Goal: Task Accomplishment & Management: Manage account settings

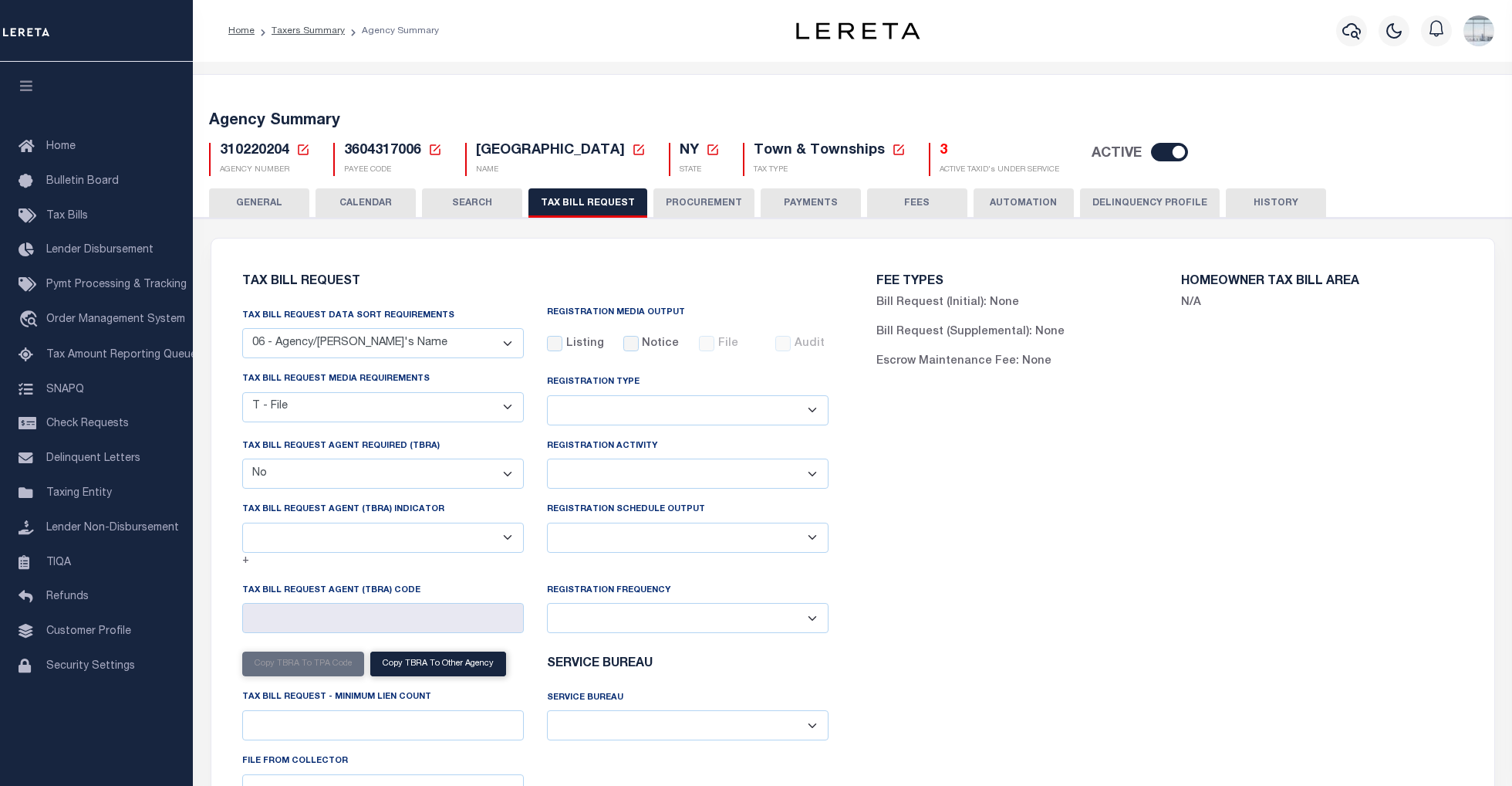
select select "29"
select select "22"
select select "false"
select select
drag, startPoint x: 0, startPoint y: 0, endPoint x: 50, endPoint y: 146, distance: 154.3
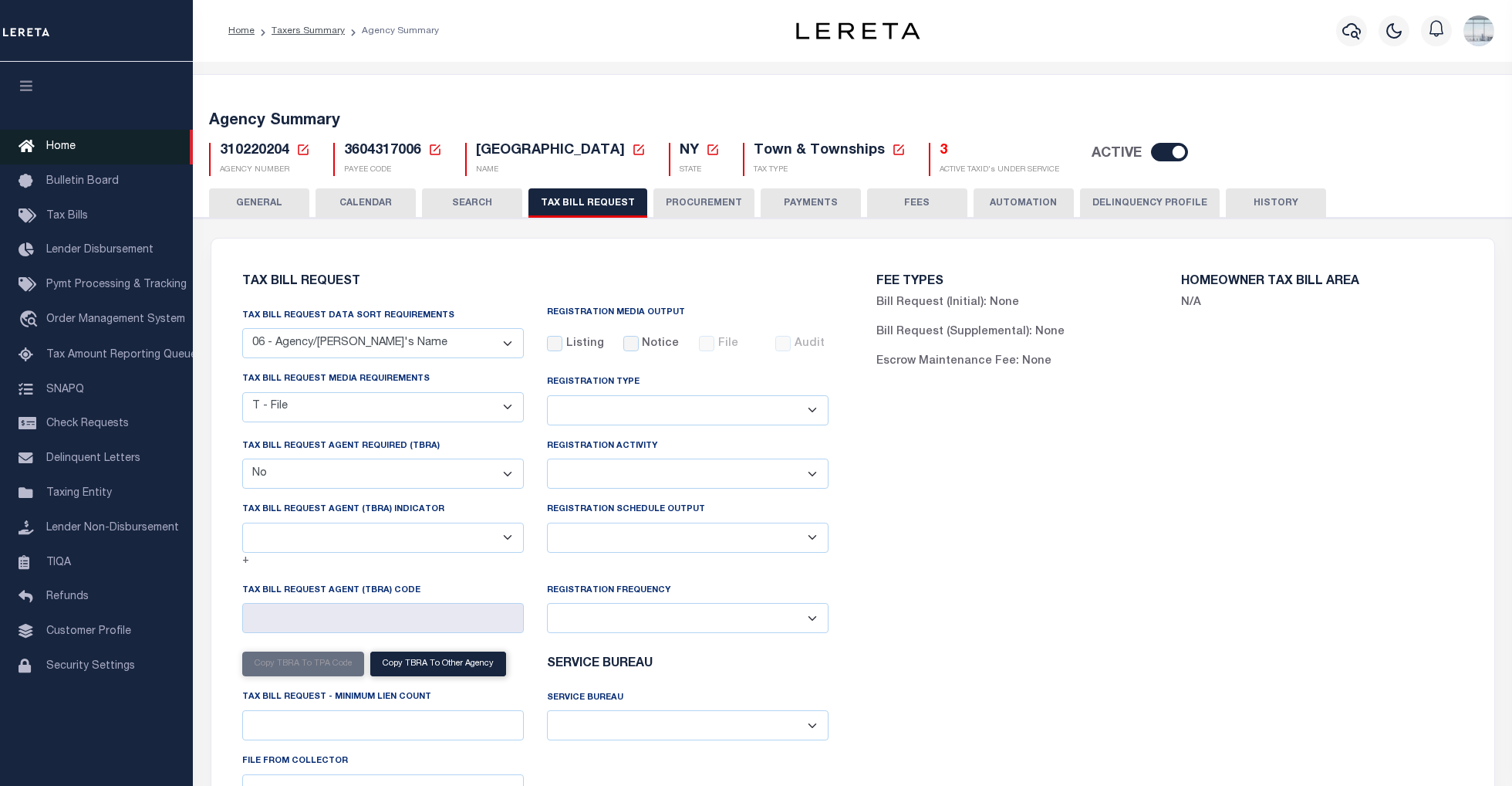
click at [50, 146] on span "Home" at bounding box center [60, 147] width 29 height 11
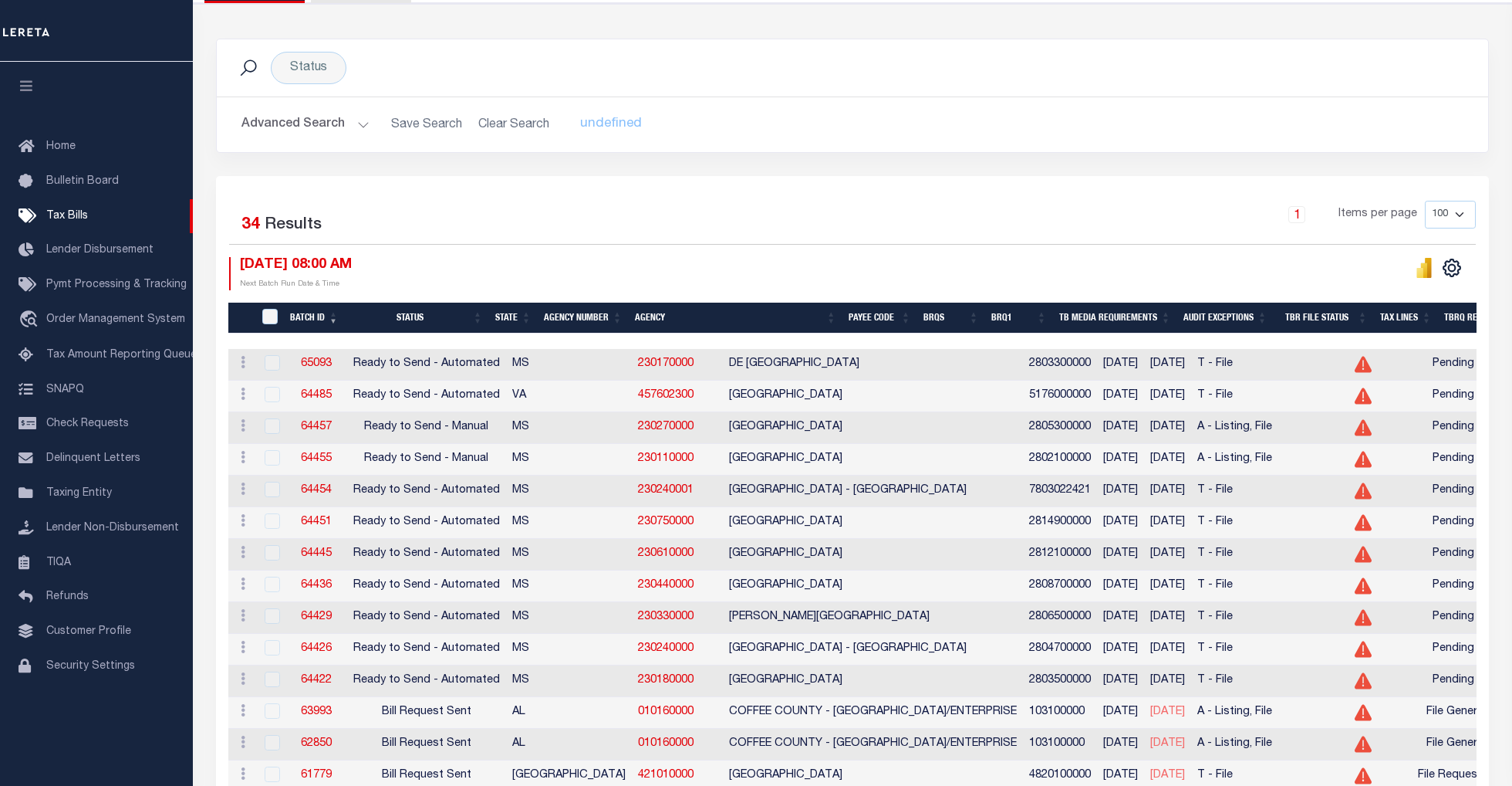
scroll to position [309, 0]
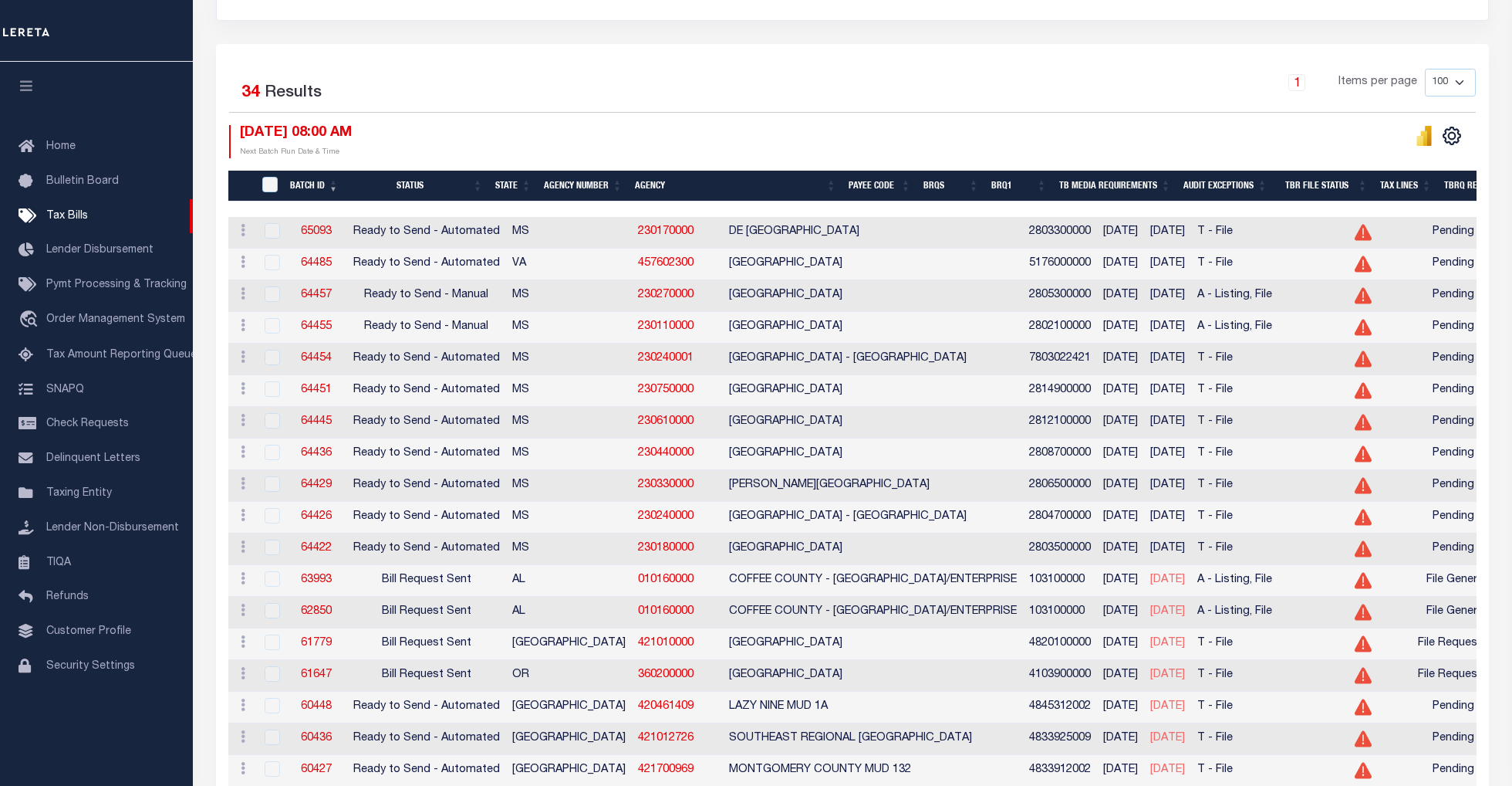
click at [581, 177] on th "Agency Number" at bounding box center [582, 187] width 91 height 32
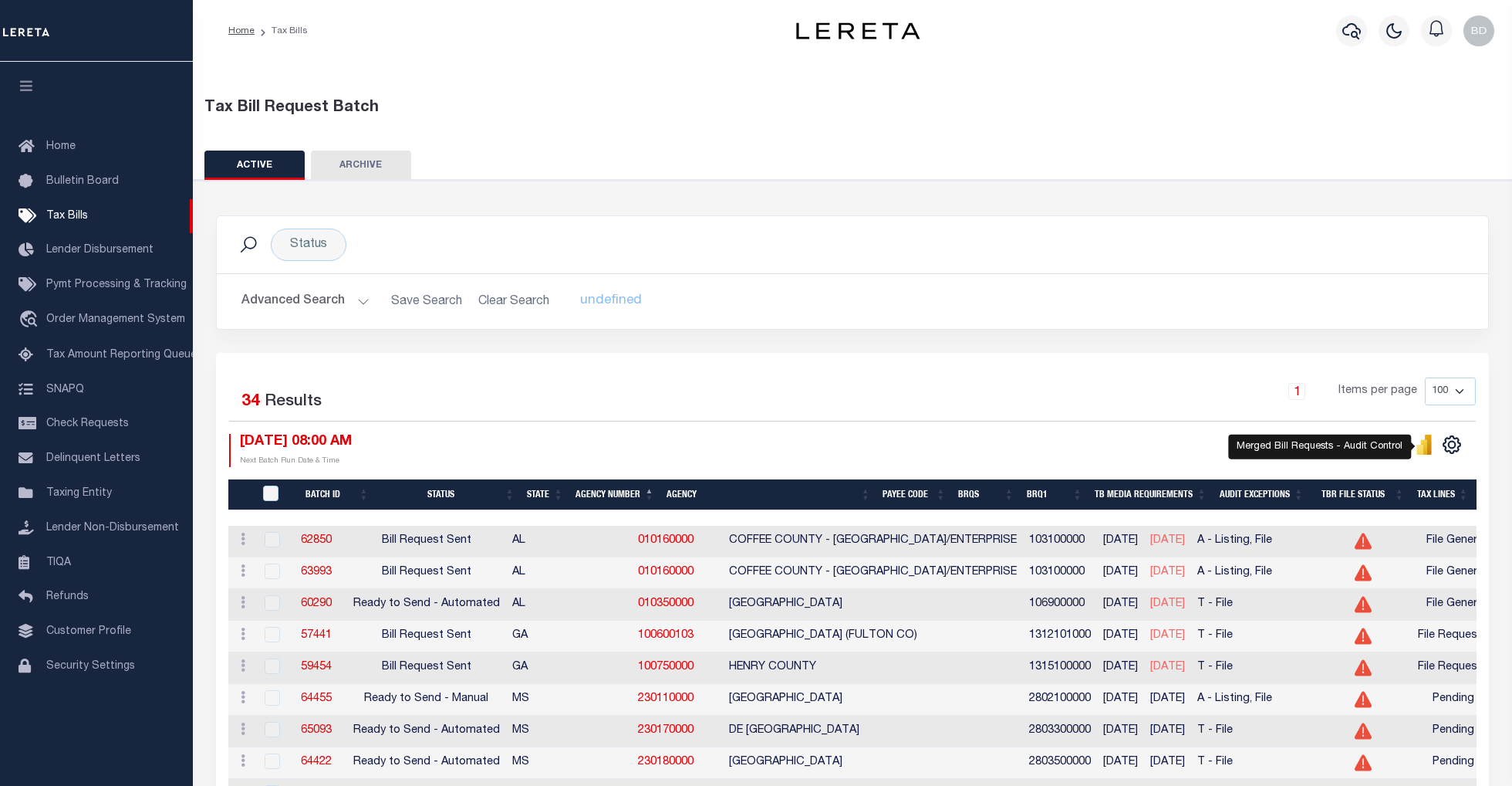
click at [1421, 446] on icon "" at bounding box center [1424, 446] width 7 height 15
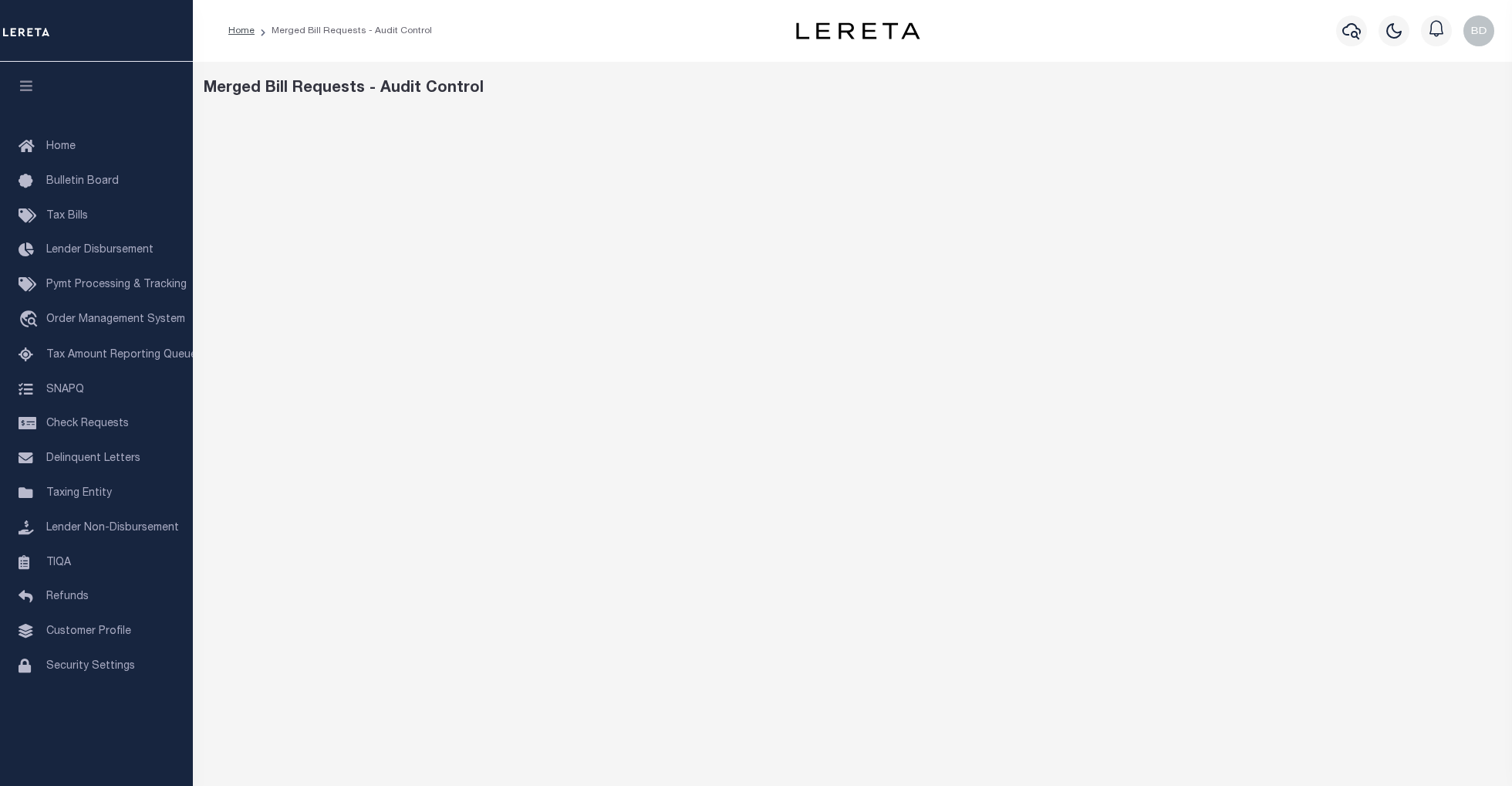
click at [803, 100] on div "Merged Bill Requests - Audit Control" at bounding box center [852, 516] width 1319 height 908
click at [1189, 109] on div "Merged Bill Requests - Audit Control" at bounding box center [852, 516] width 1319 height 908
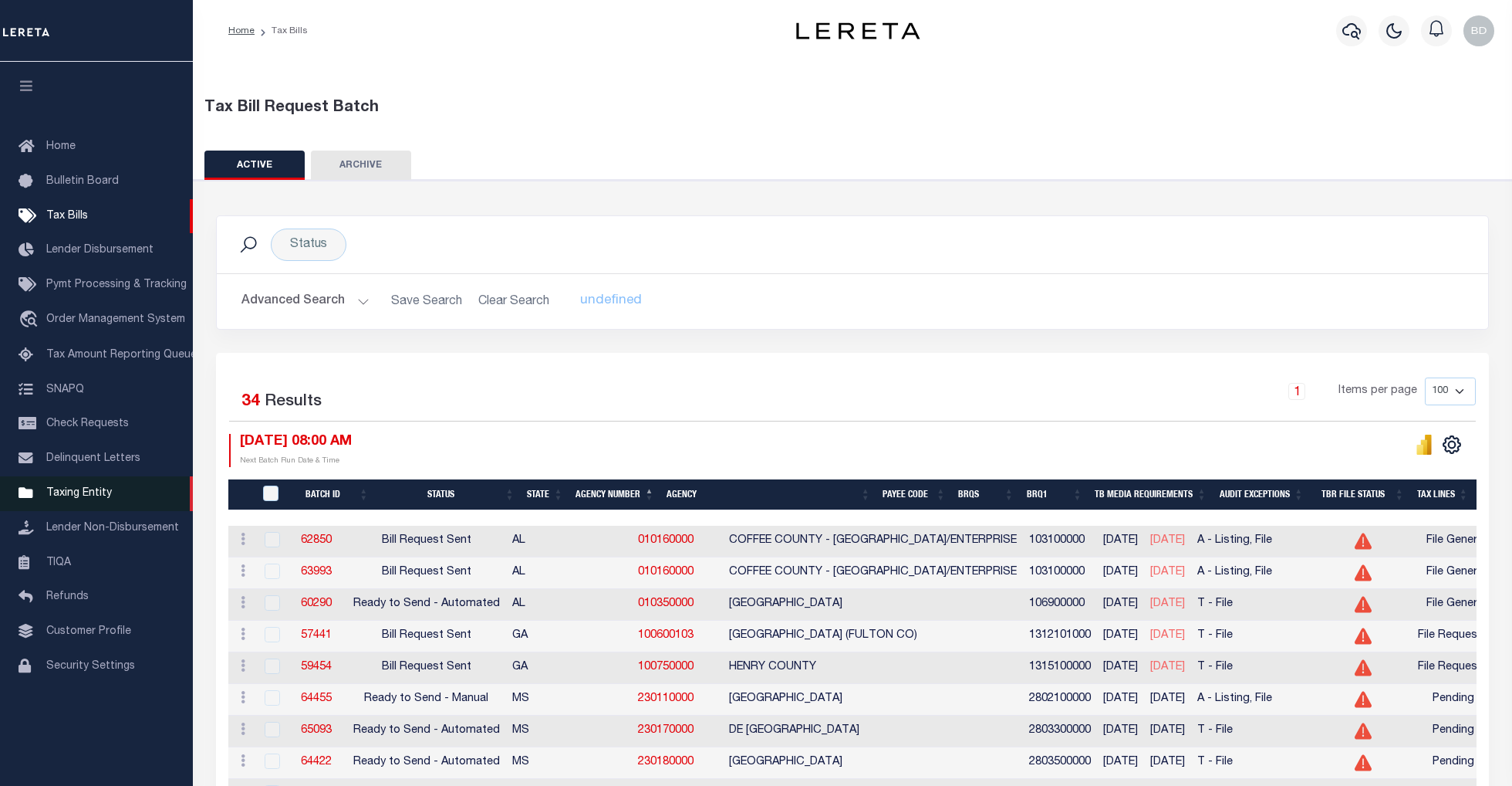
click at [83, 495] on span "Taxing Entity" at bounding box center [79, 493] width 66 height 11
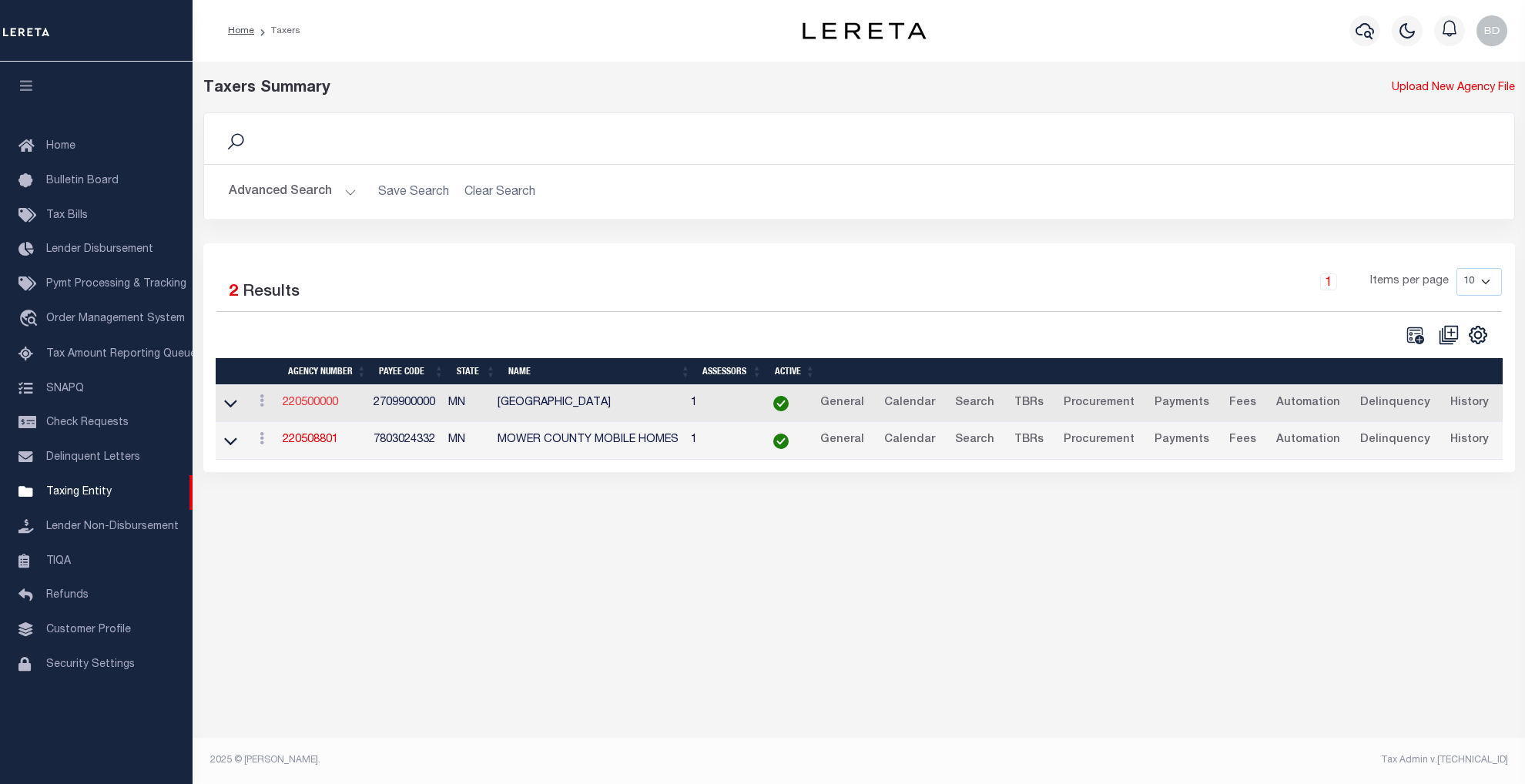
click at [313, 408] on link "220500000" at bounding box center [310, 403] width 55 height 11
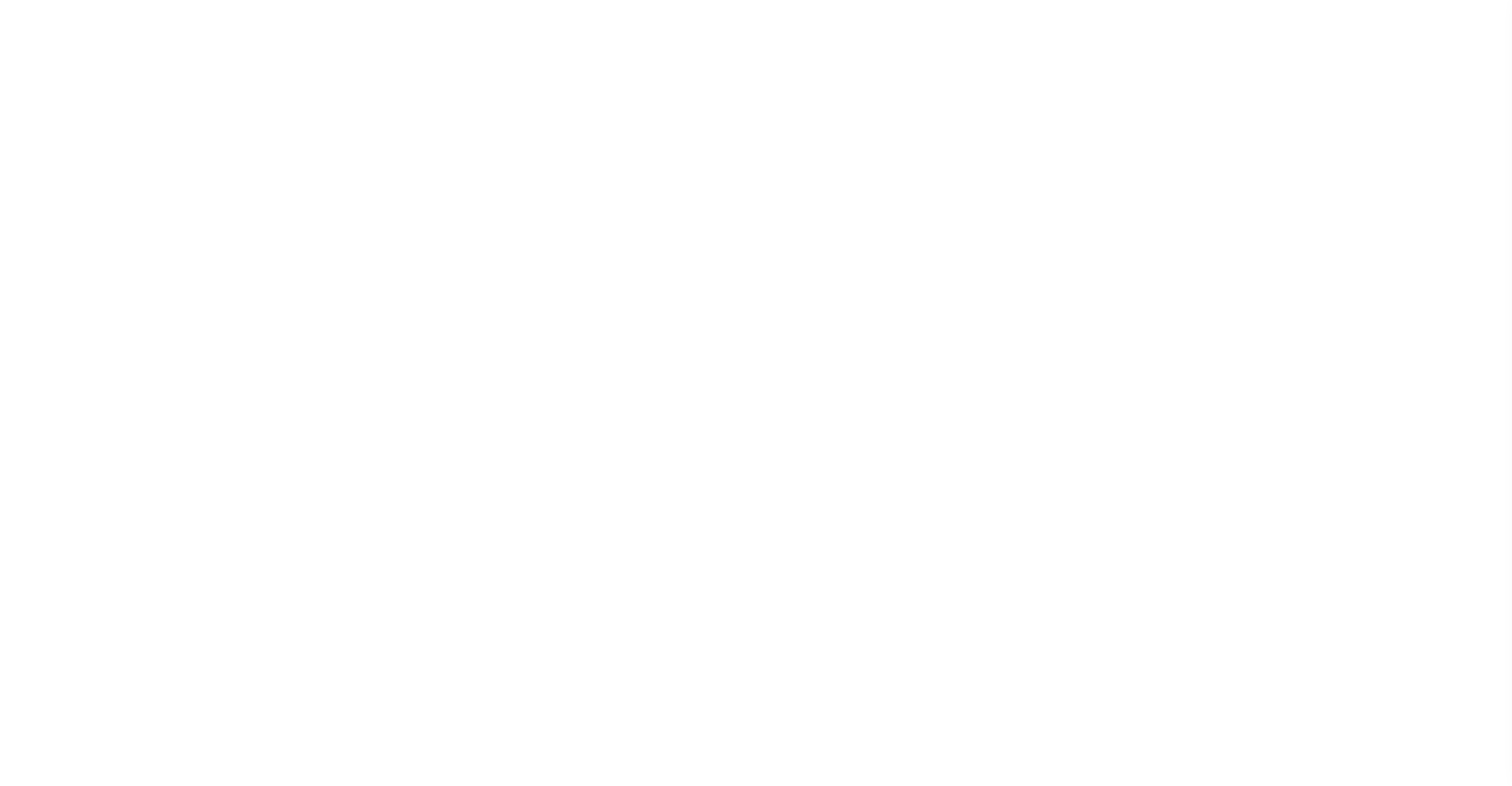
select select
checkbox input "false"
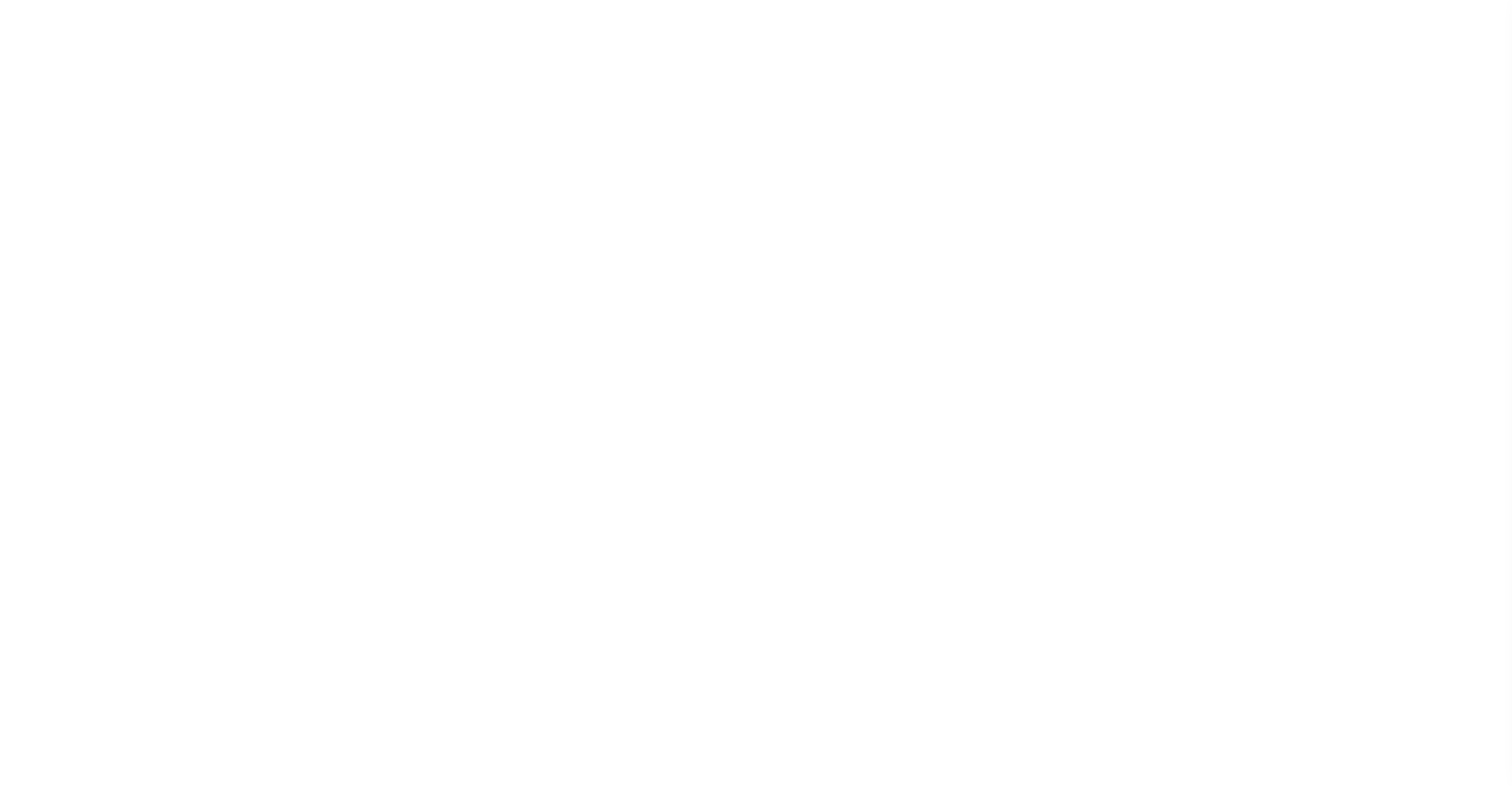
checkbox input "false"
type input "2709900000"
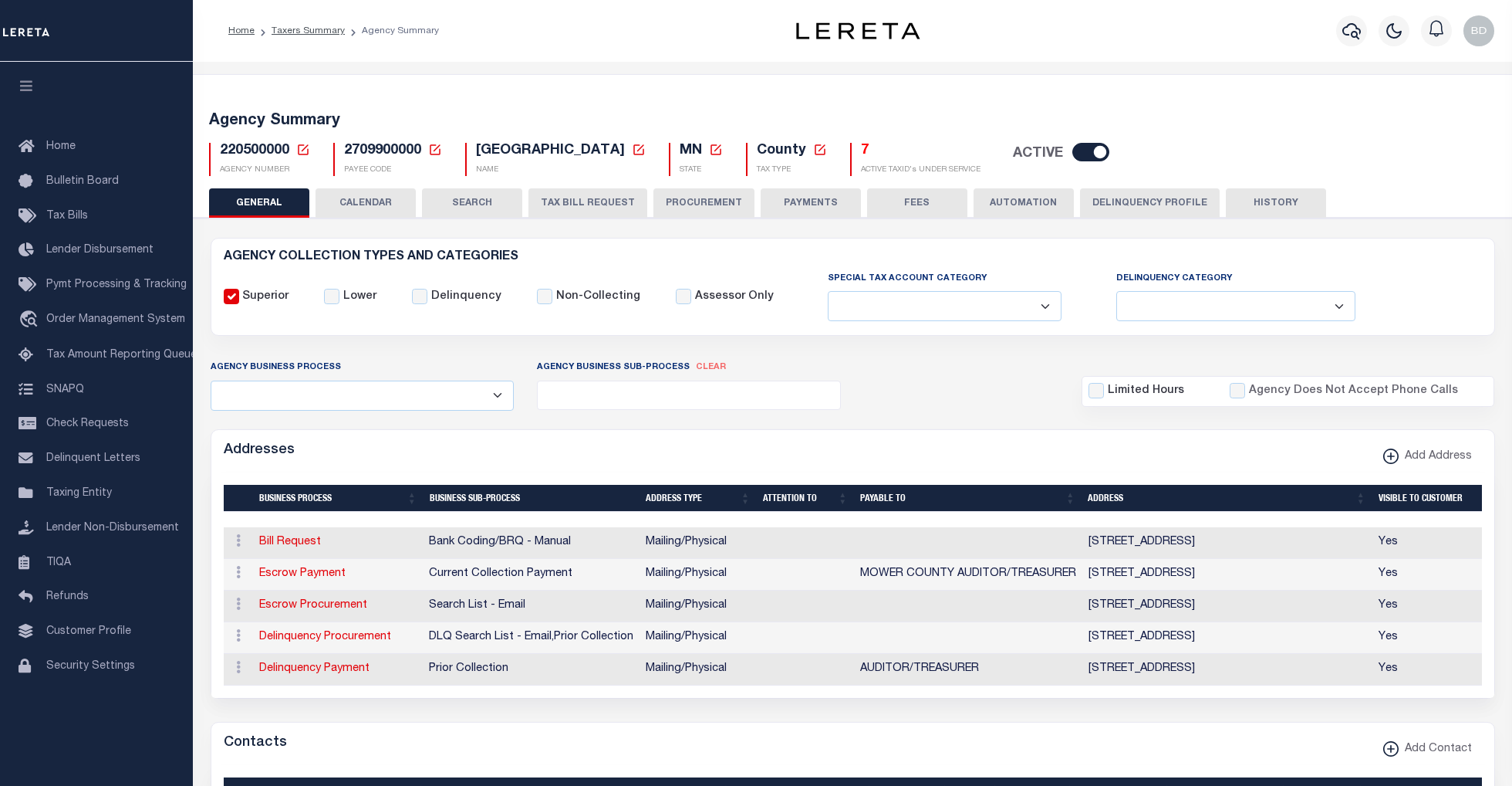
click at [304, 148] on icon at bounding box center [304, 150] width 11 height 11
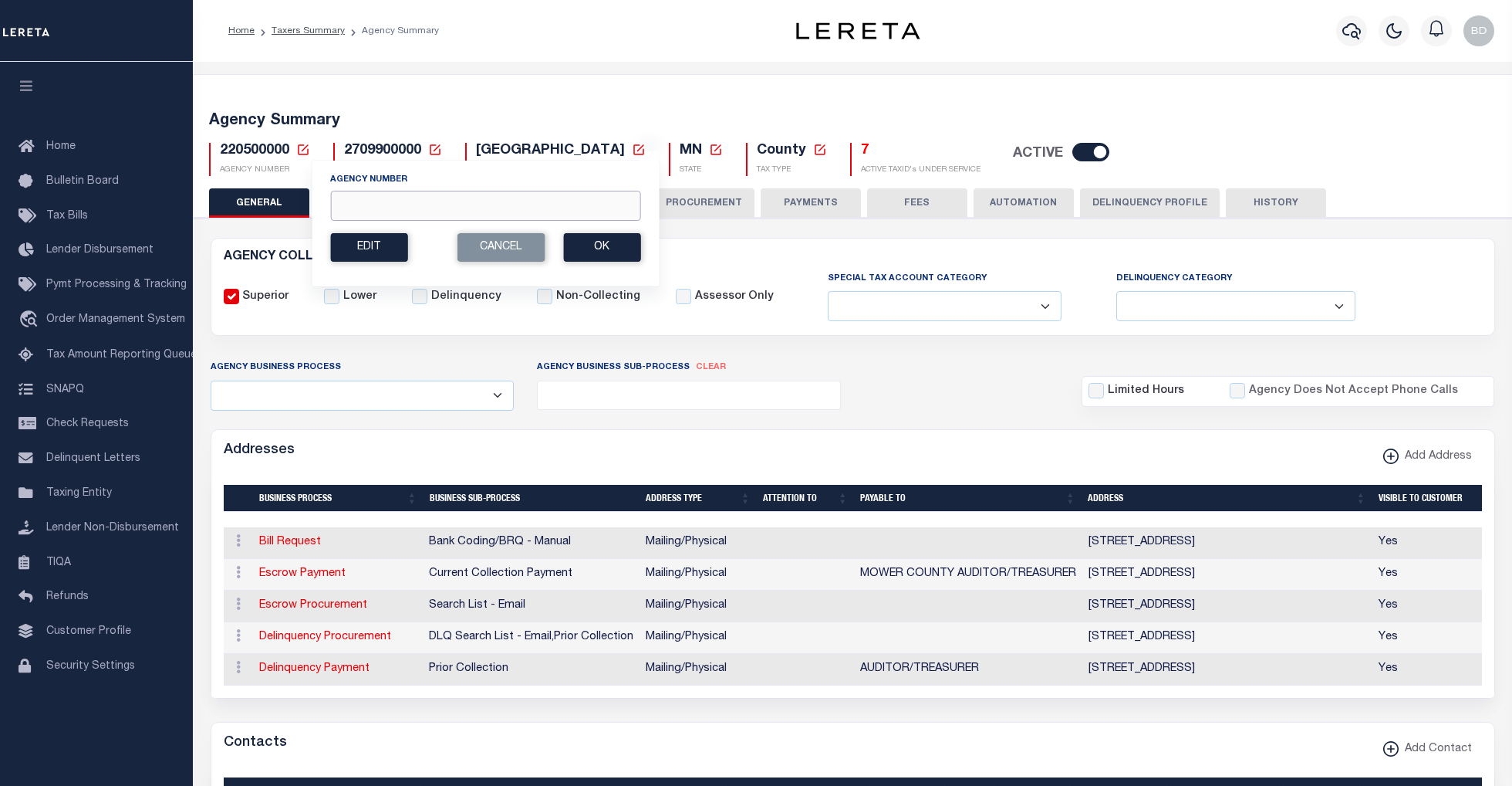
click at [406, 204] on input "Agency Number" at bounding box center [485, 205] width 310 height 30
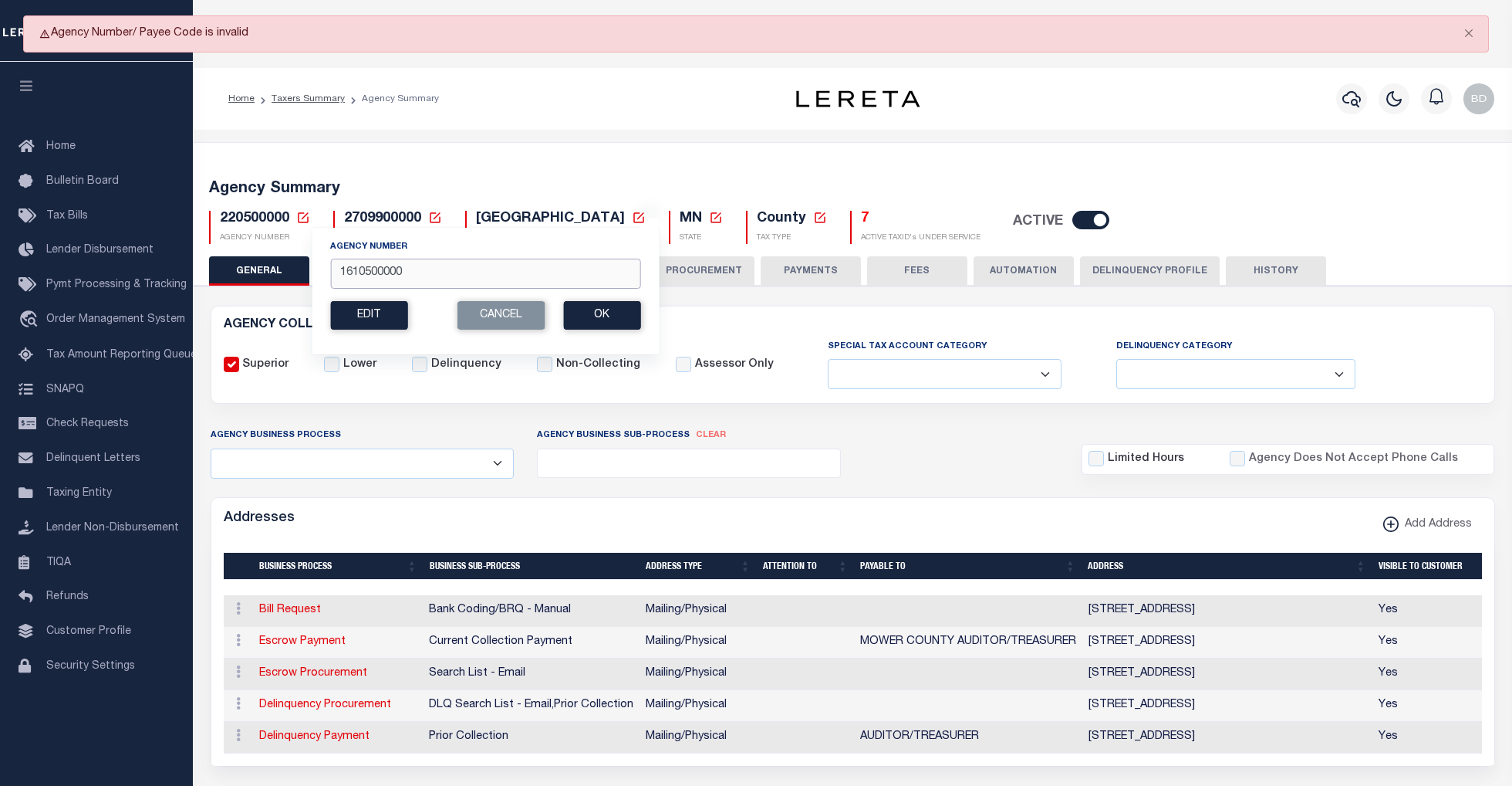
drag, startPoint x: 352, startPoint y: 275, endPoint x: 367, endPoint y: 273, distance: 15.1
click at [367, 273] on input "1610500000" at bounding box center [485, 274] width 310 height 30
click at [588, 319] on button "Ok" at bounding box center [602, 315] width 77 height 28
click at [516, 315] on button "Cancel" at bounding box center [501, 315] width 88 height 28
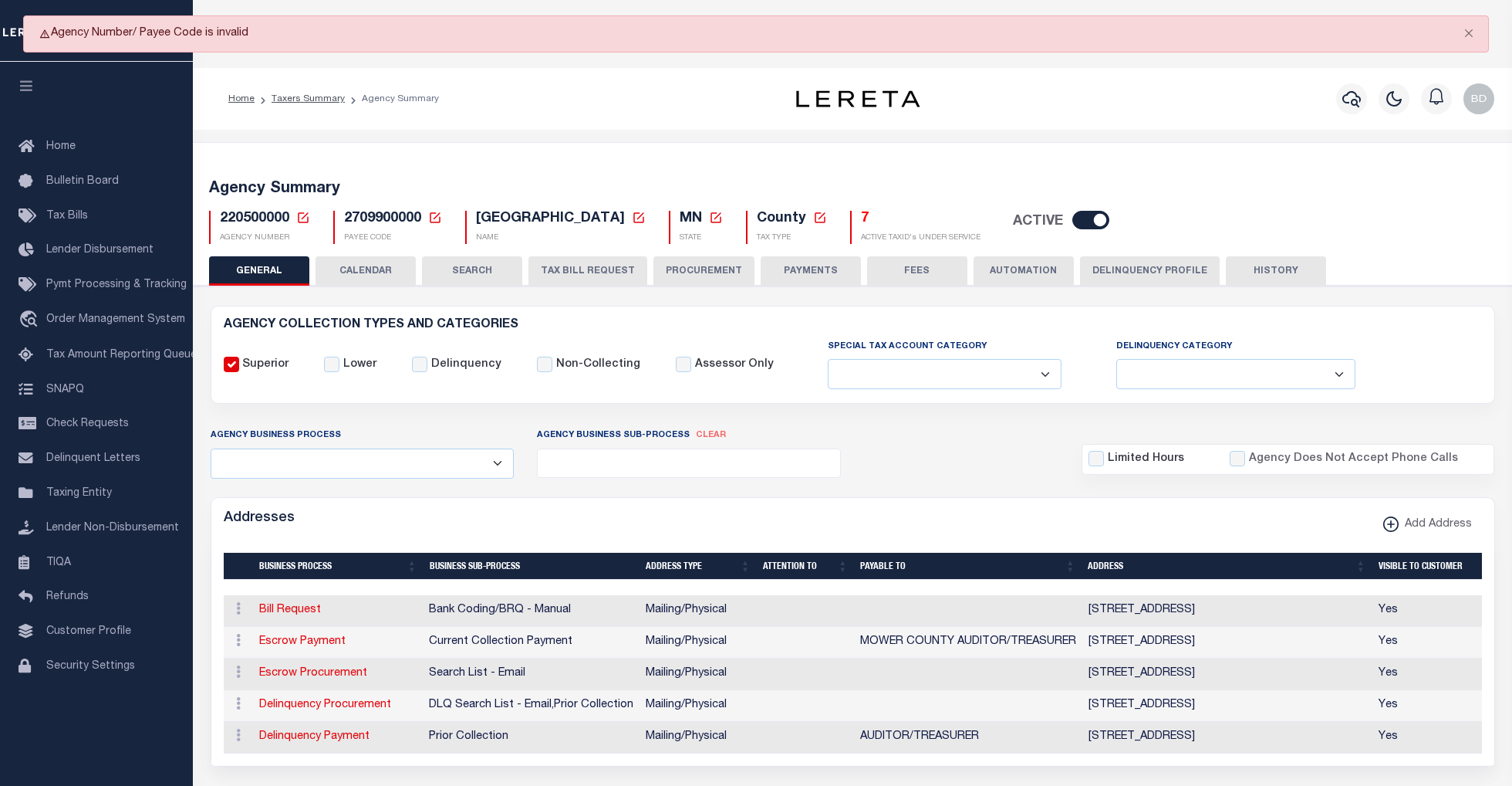
click at [297, 214] on icon at bounding box center [303, 218] width 14 height 14
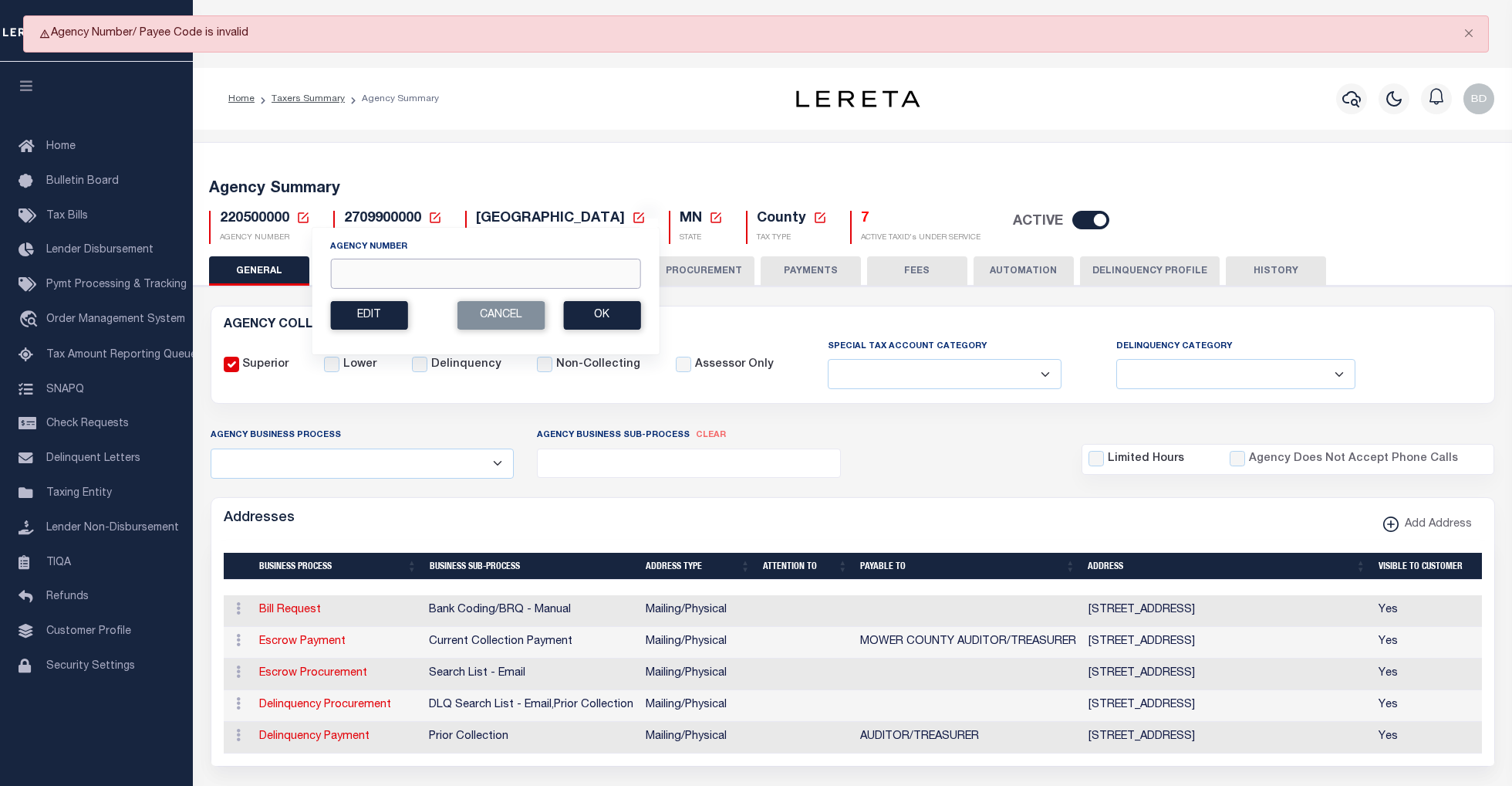
click at [366, 278] on input "Agency Number" at bounding box center [485, 274] width 310 height 30
type input "160150000"
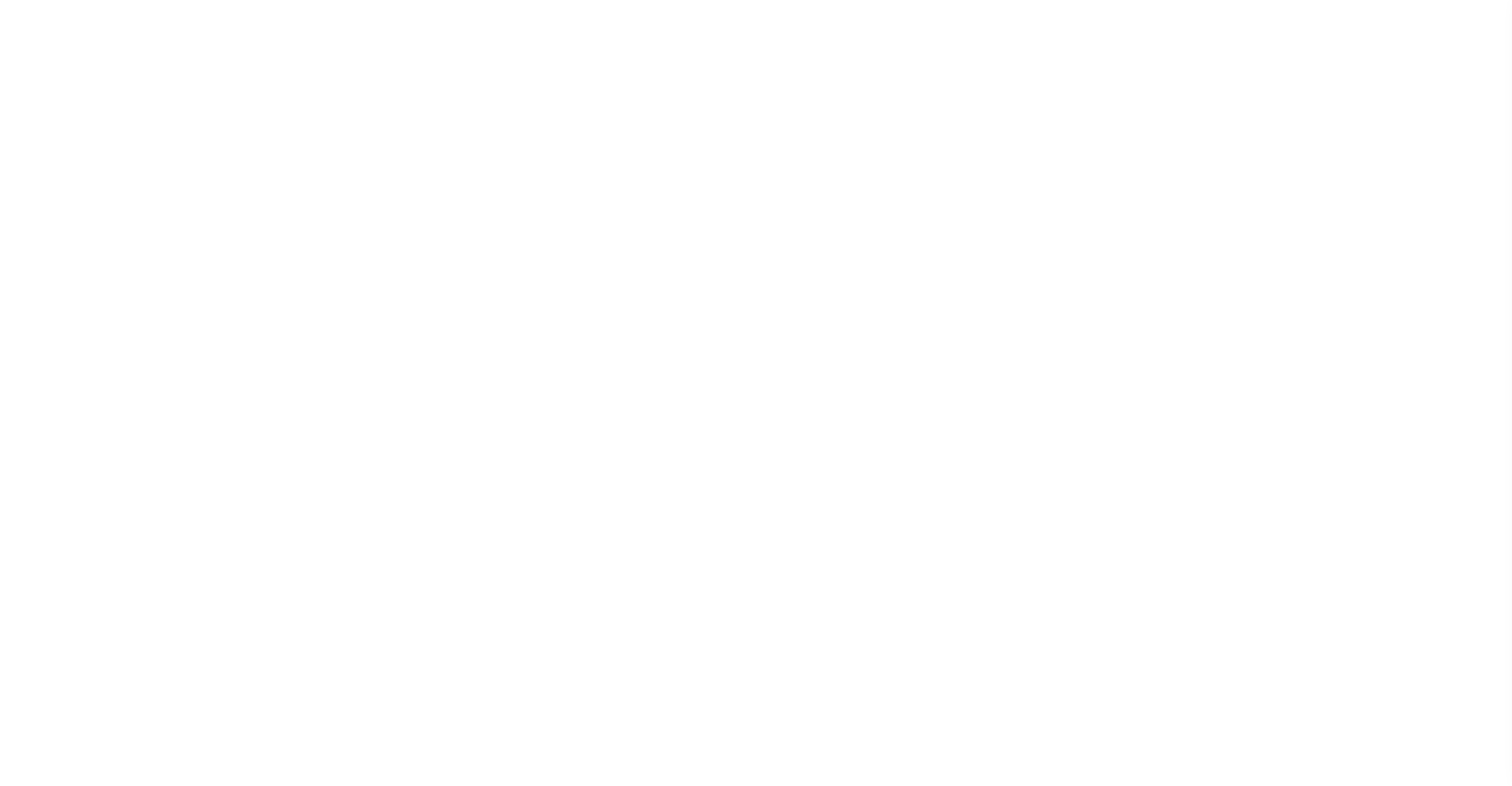
select select
checkbox input "false"
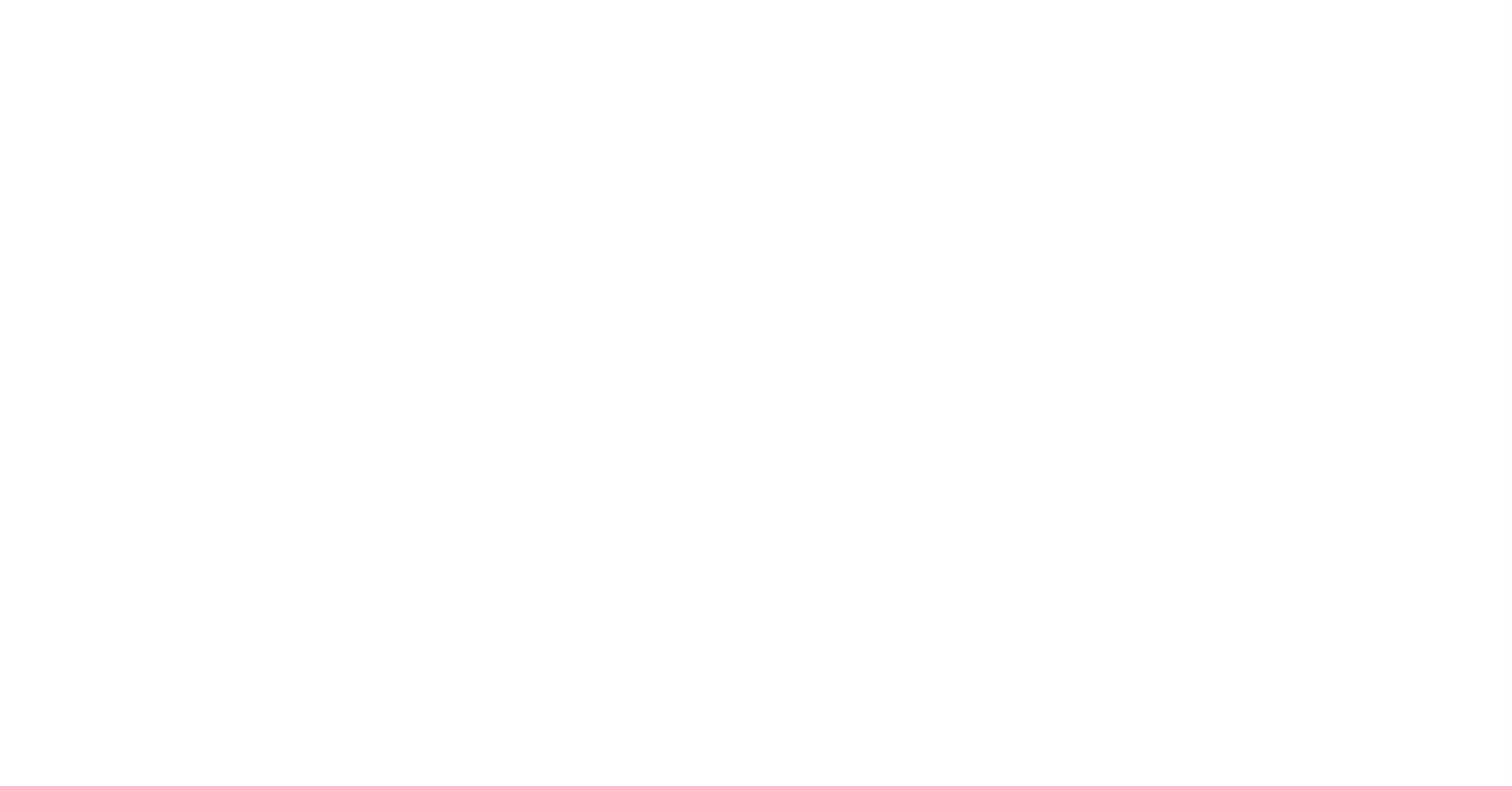
checkbox input "false"
type input "2102900000"
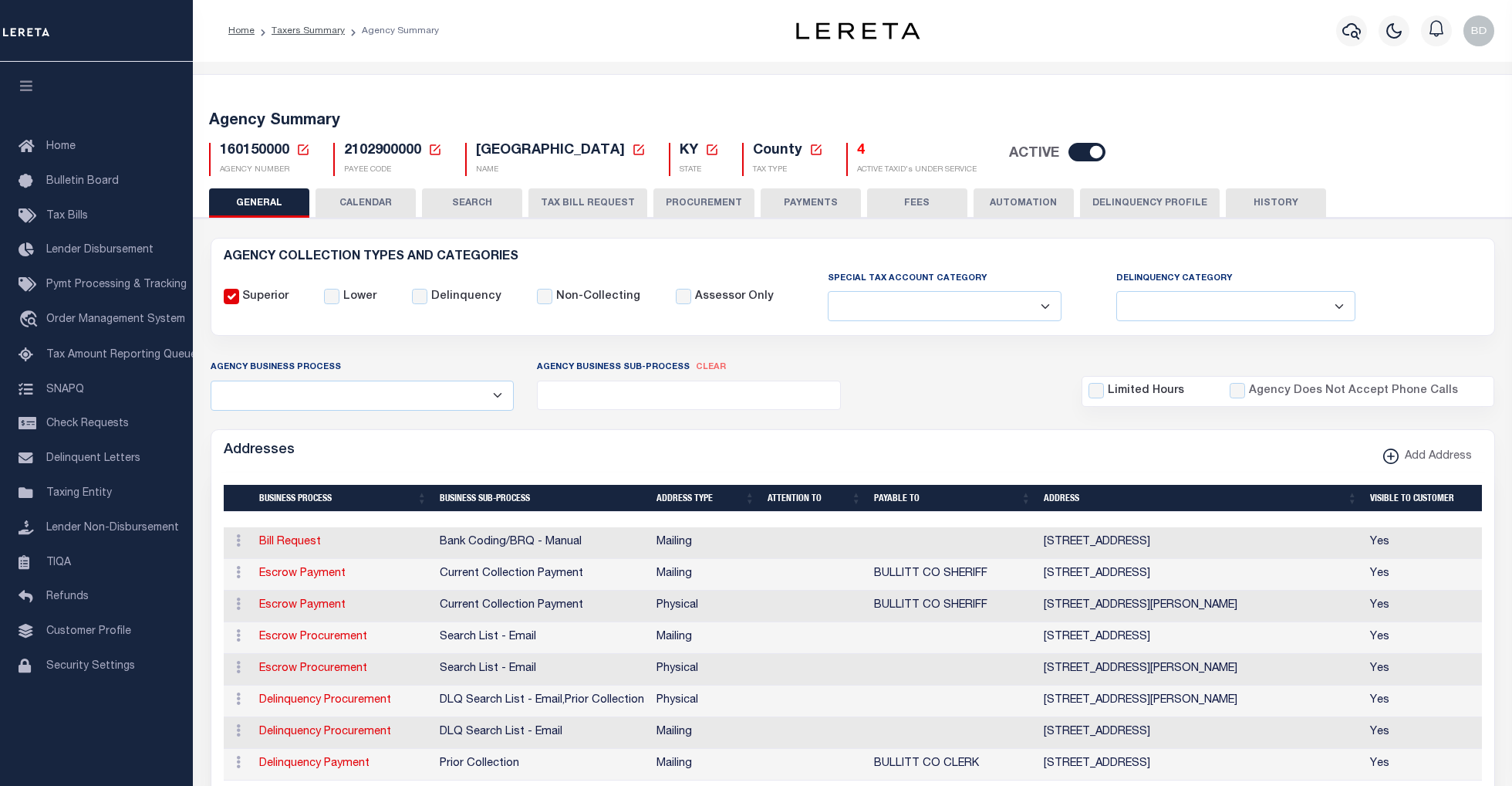
click at [549, 203] on button "TAX BILL REQUEST" at bounding box center [588, 203] width 119 height 29
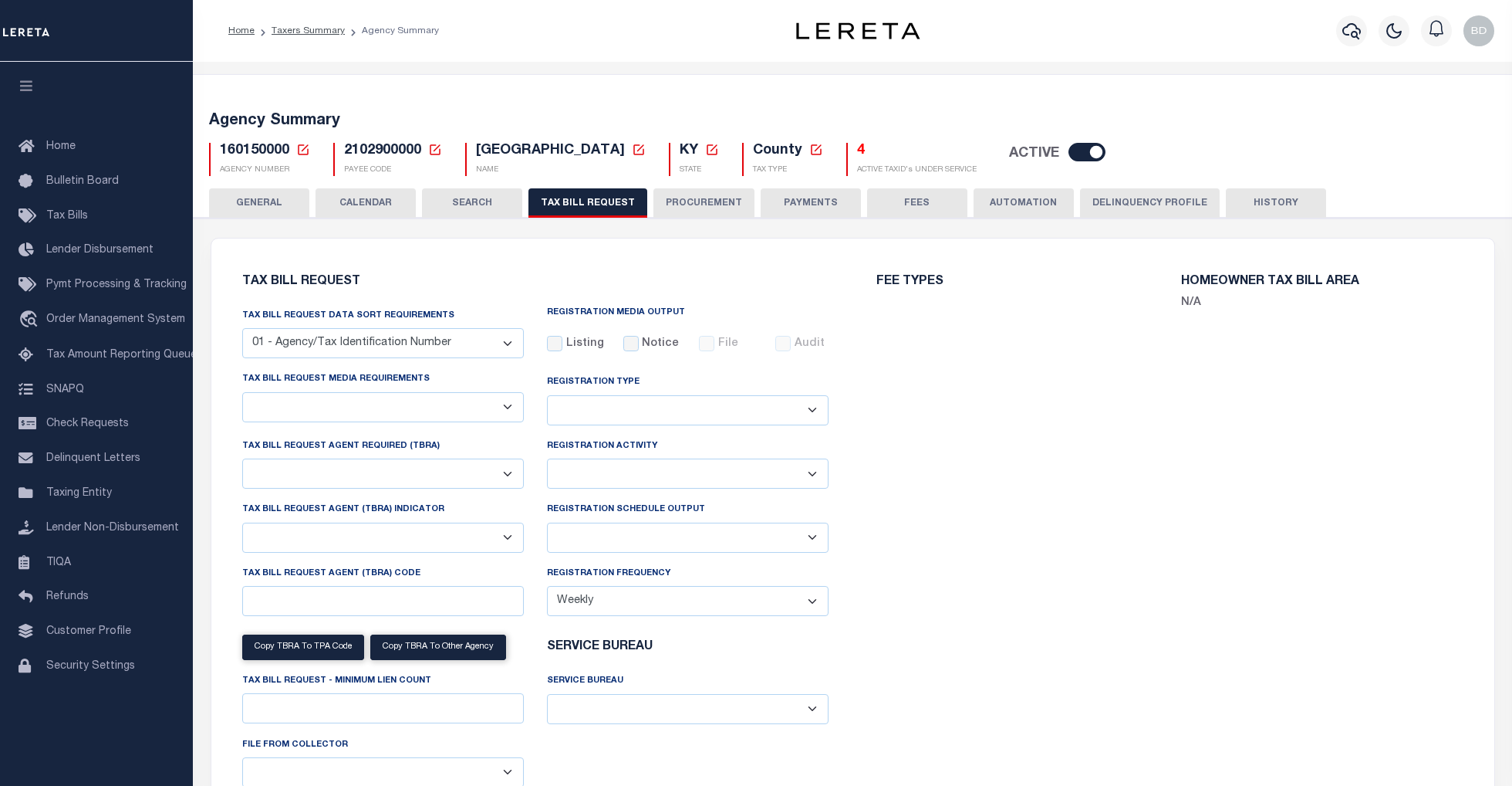
select select "27"
select select "22"
select select "false"
select select "15"
select select "1"
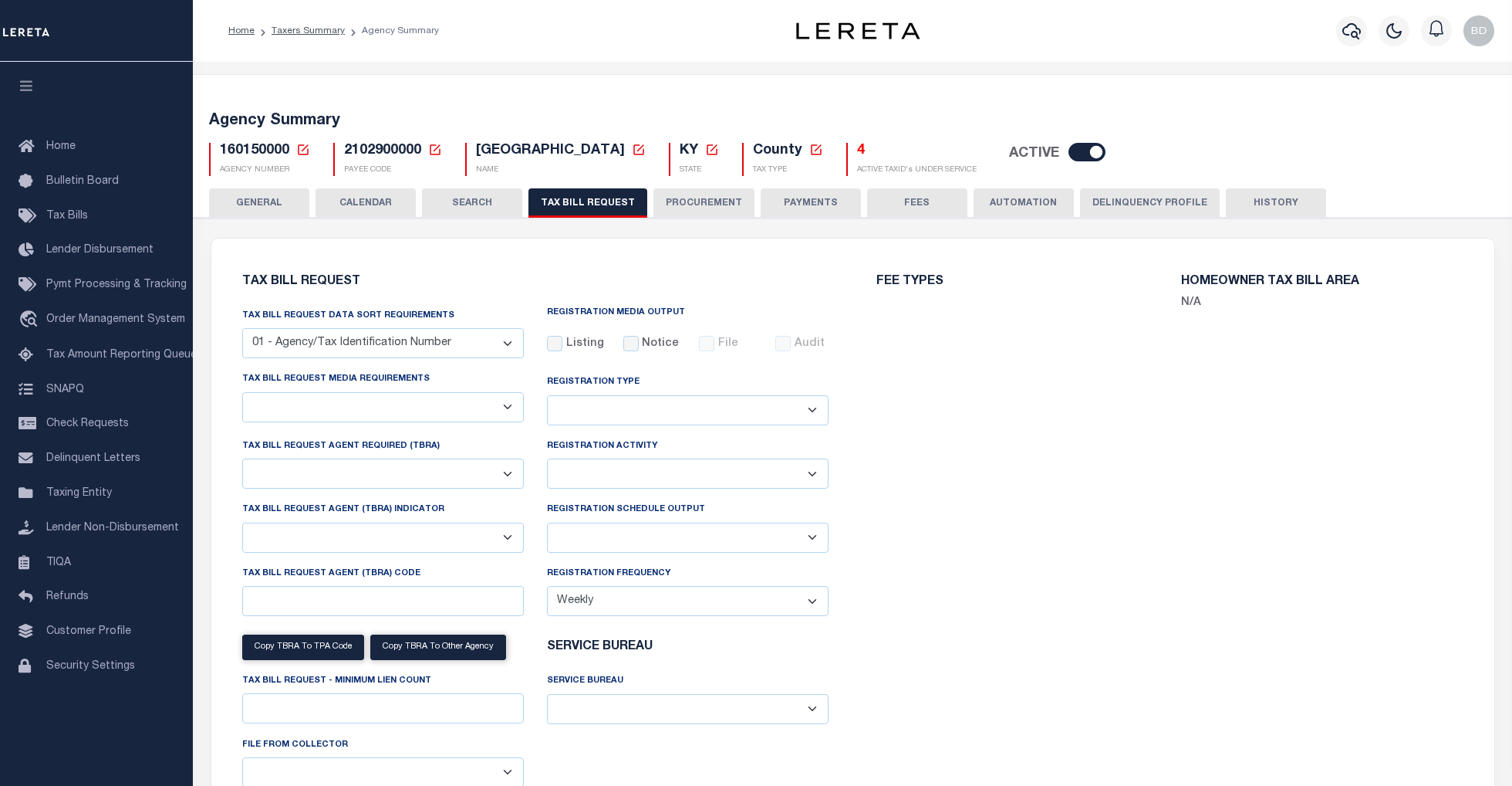
select select
select select "1"
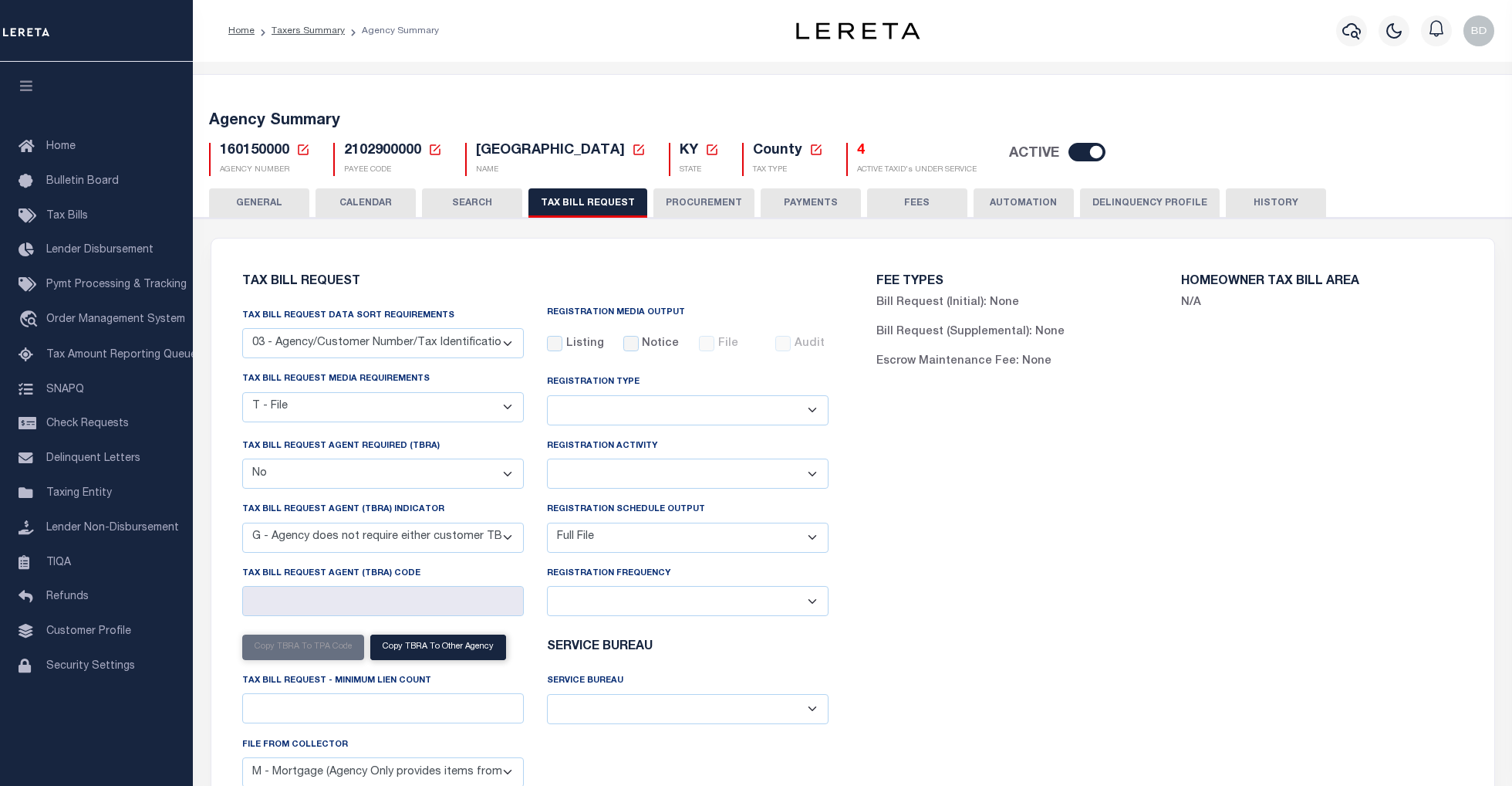
click at [1274, 204] on button "HISTORY" at bounding box center [1275, 203] width 100 height 29
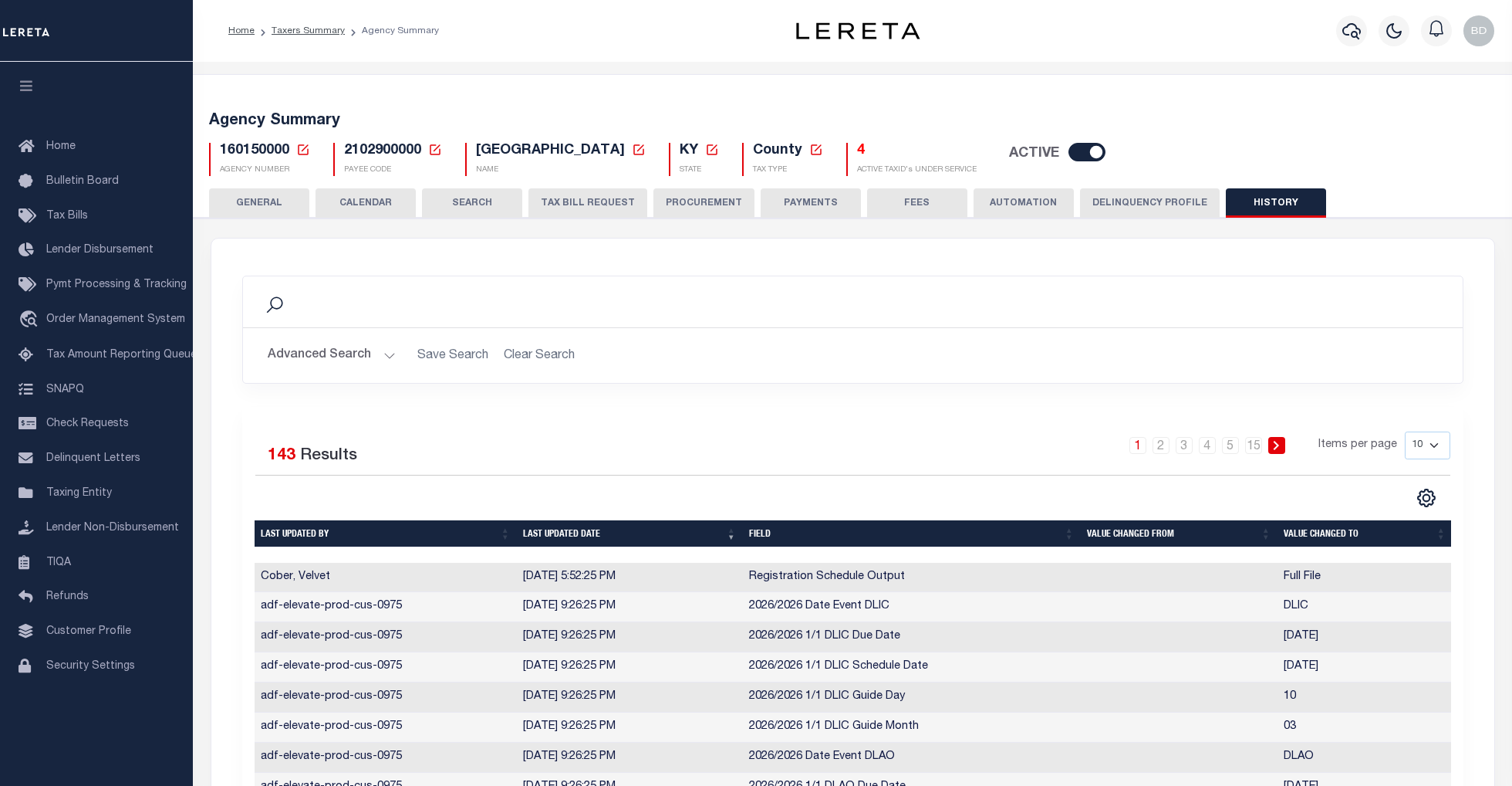
click at [664, 203] on button "PROCUREMENT" at bounding box center [704, 203] width 101 height 29
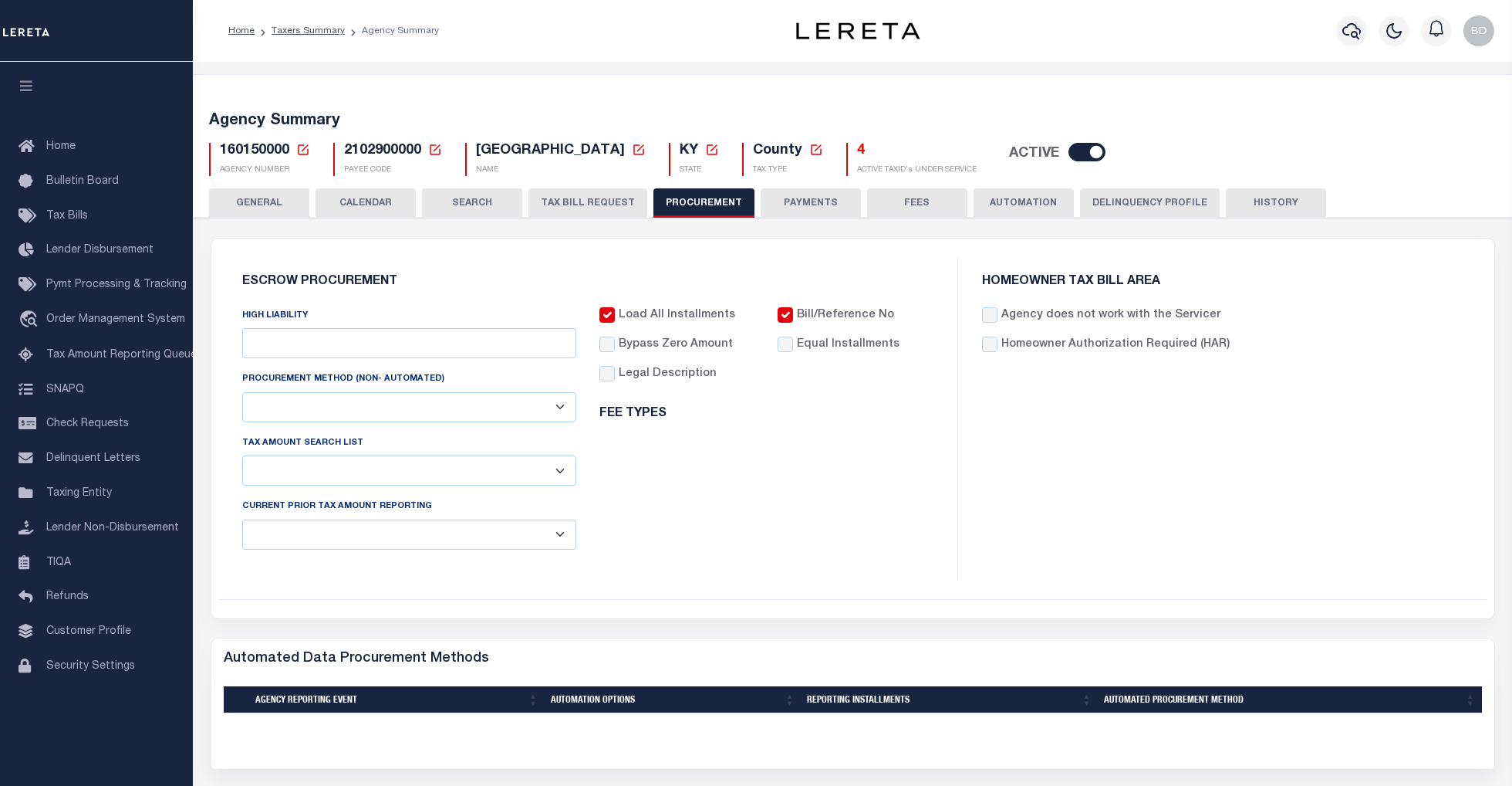
type input "$8,000"
select select "10"
select select "1"
select select "4"
checkbox input "true"
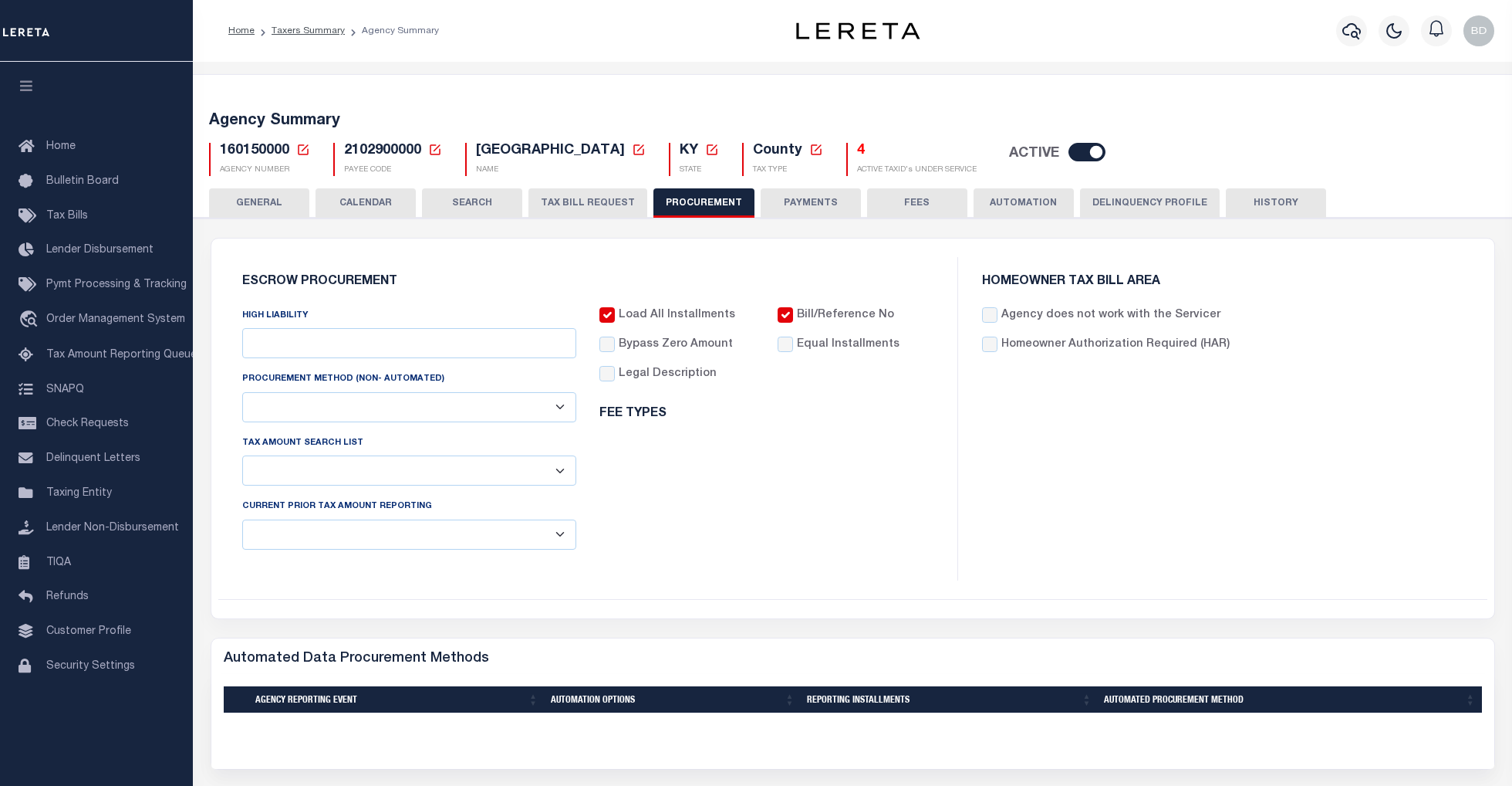
checkbox input "true"
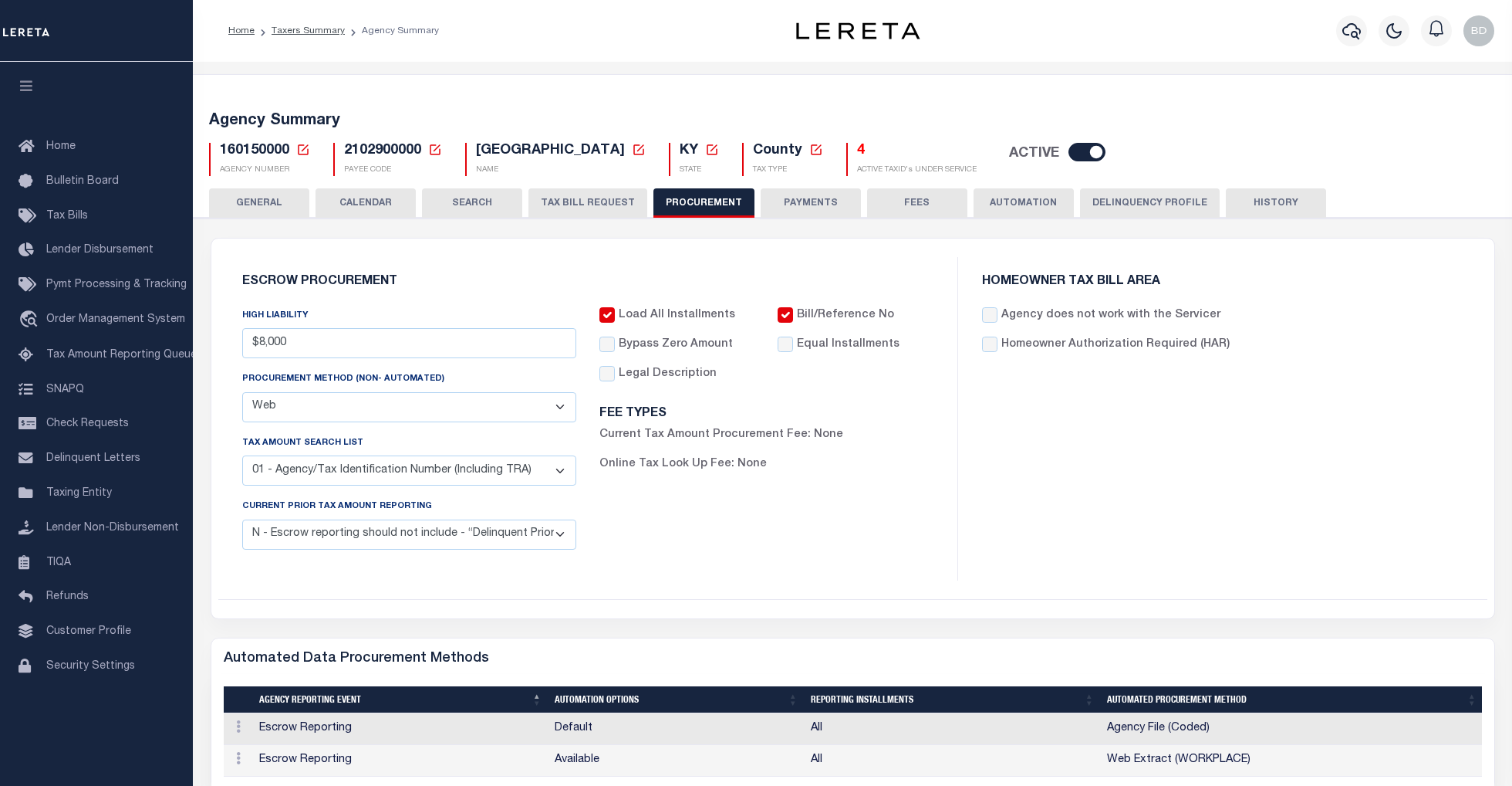
click at [576, 202] on button "TAX BILL REQUEST" at bounding box center [588, 203] width 119 height 29
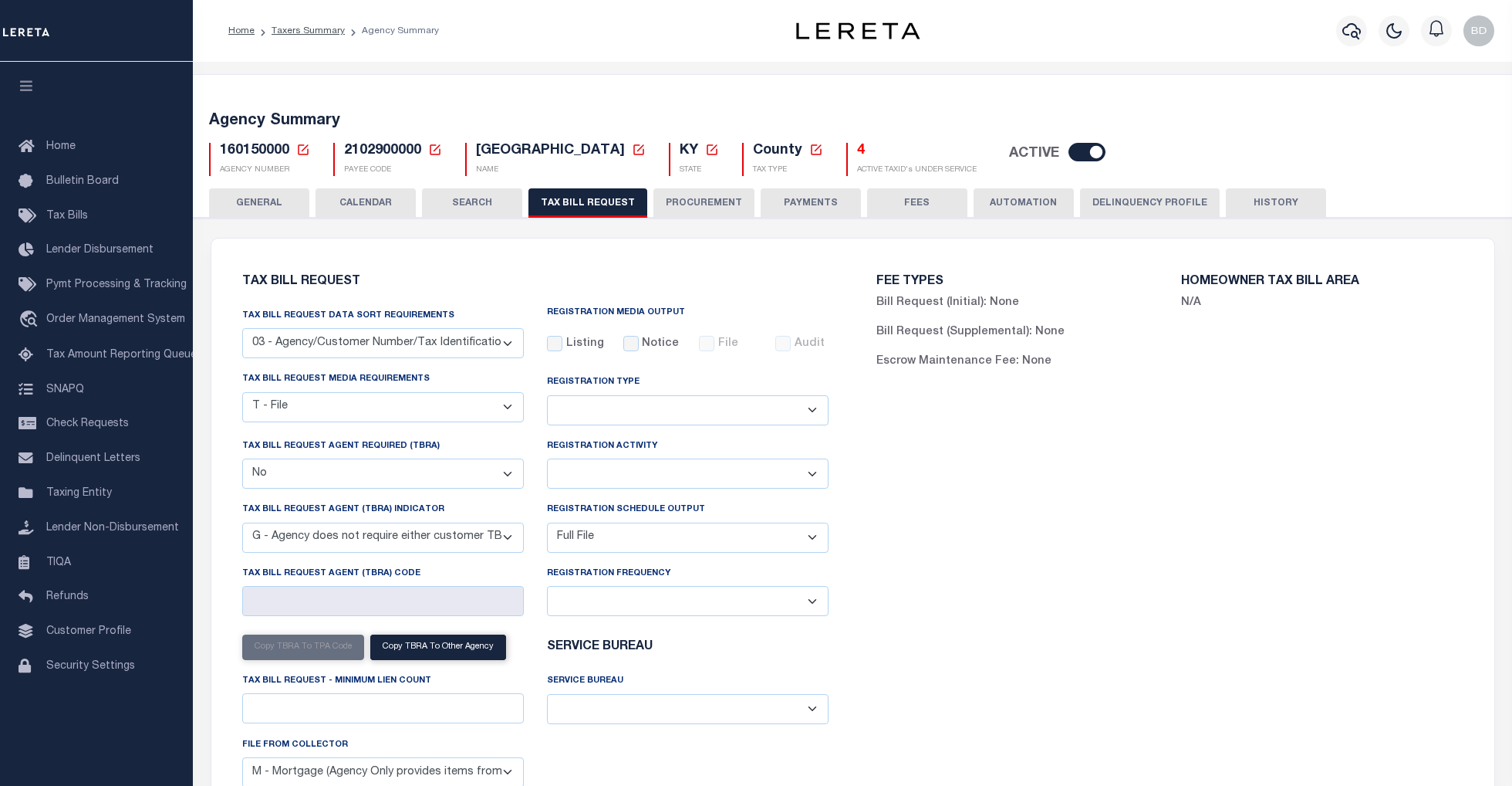
click at [396, 198] on button "CALENDAR" at bounding box center [366, 203] width 100 height 29
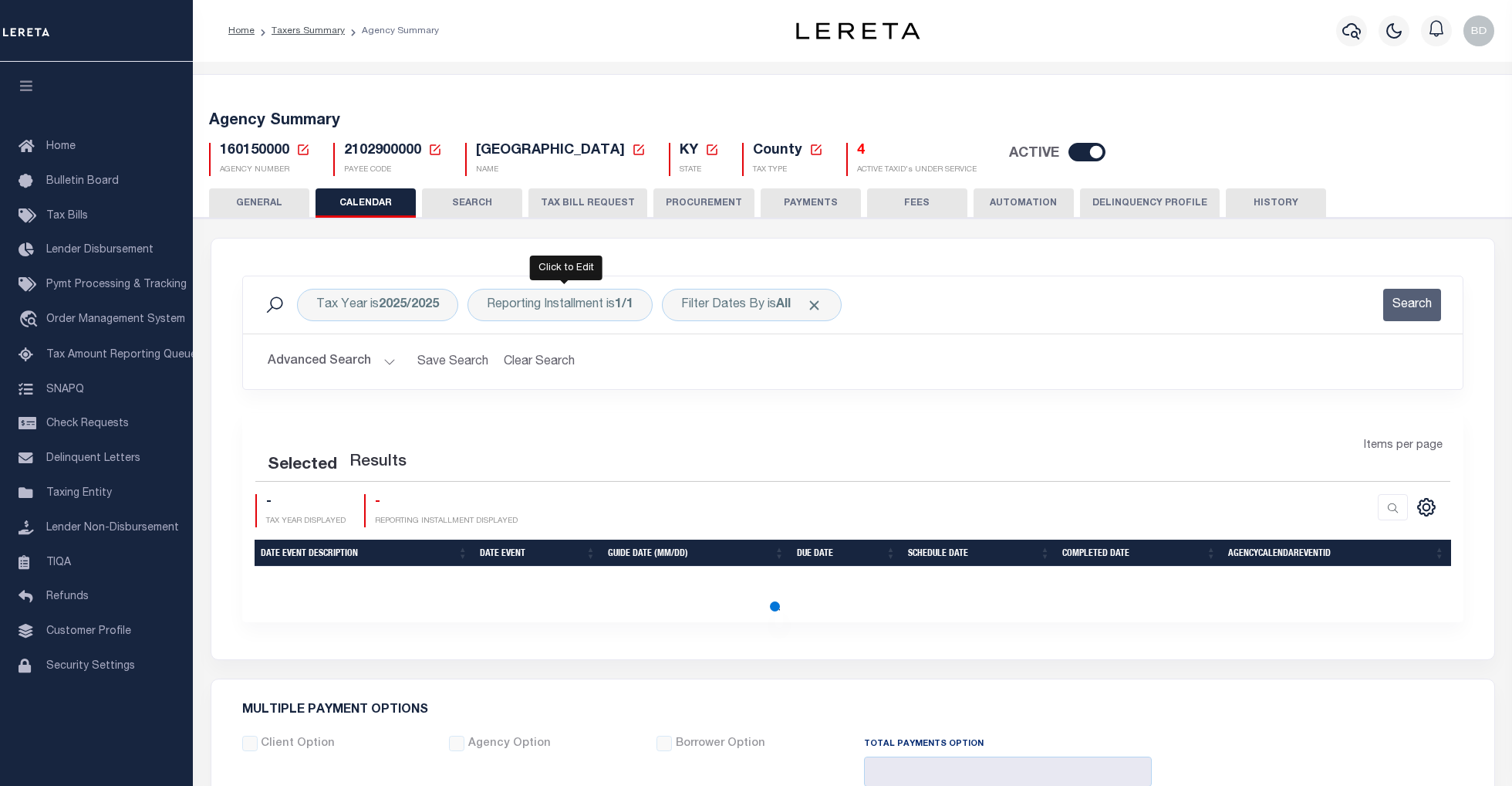
checkbox input "false"
type input "1"
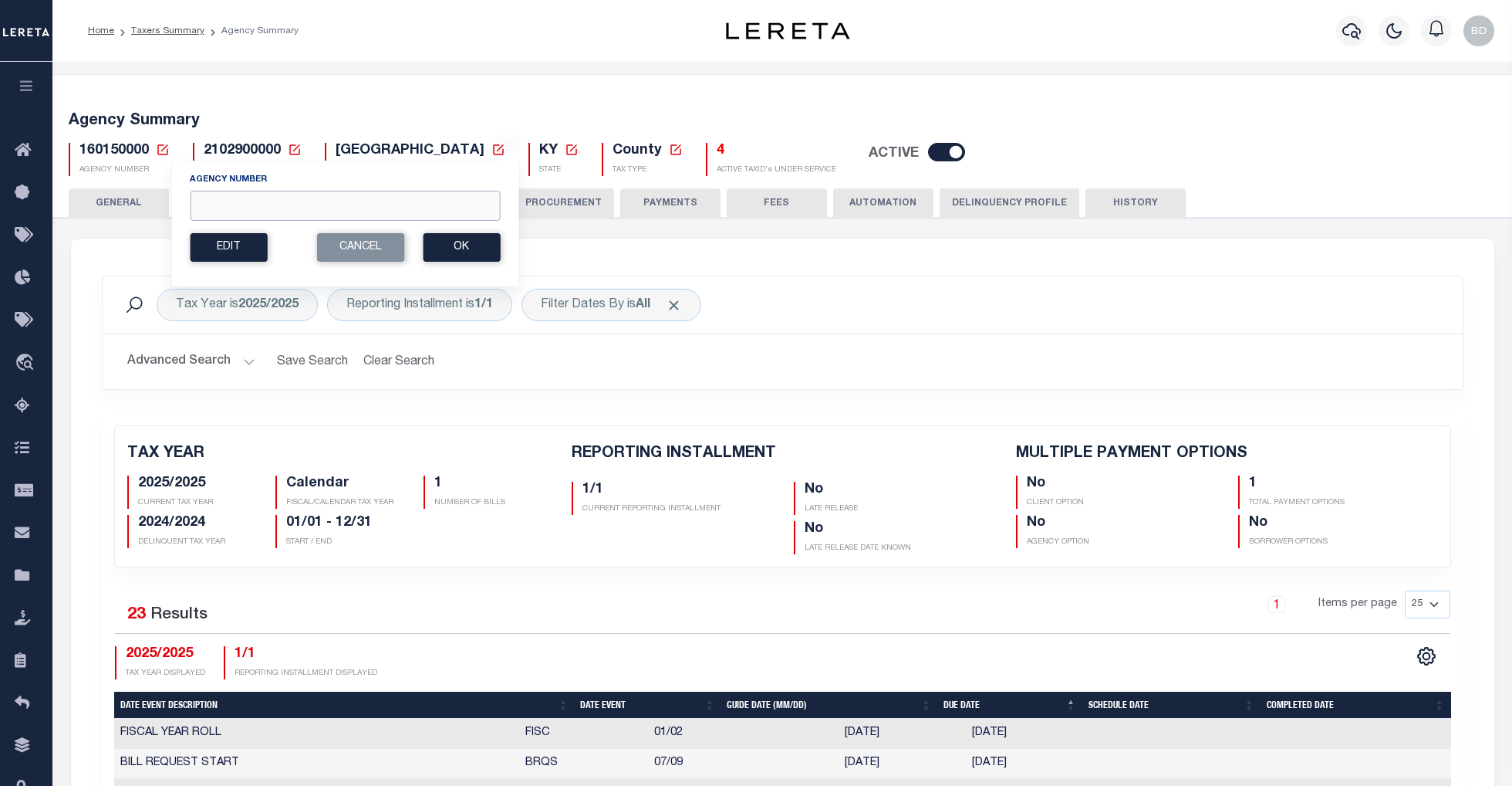
click at [232, 199] on input "Agency Number" at bounding box center [344, 205] width 310 height 30
type input "130310000"
click at [454, 250] on button "Ok" at bounding box center [461, 247] width 77 height 28
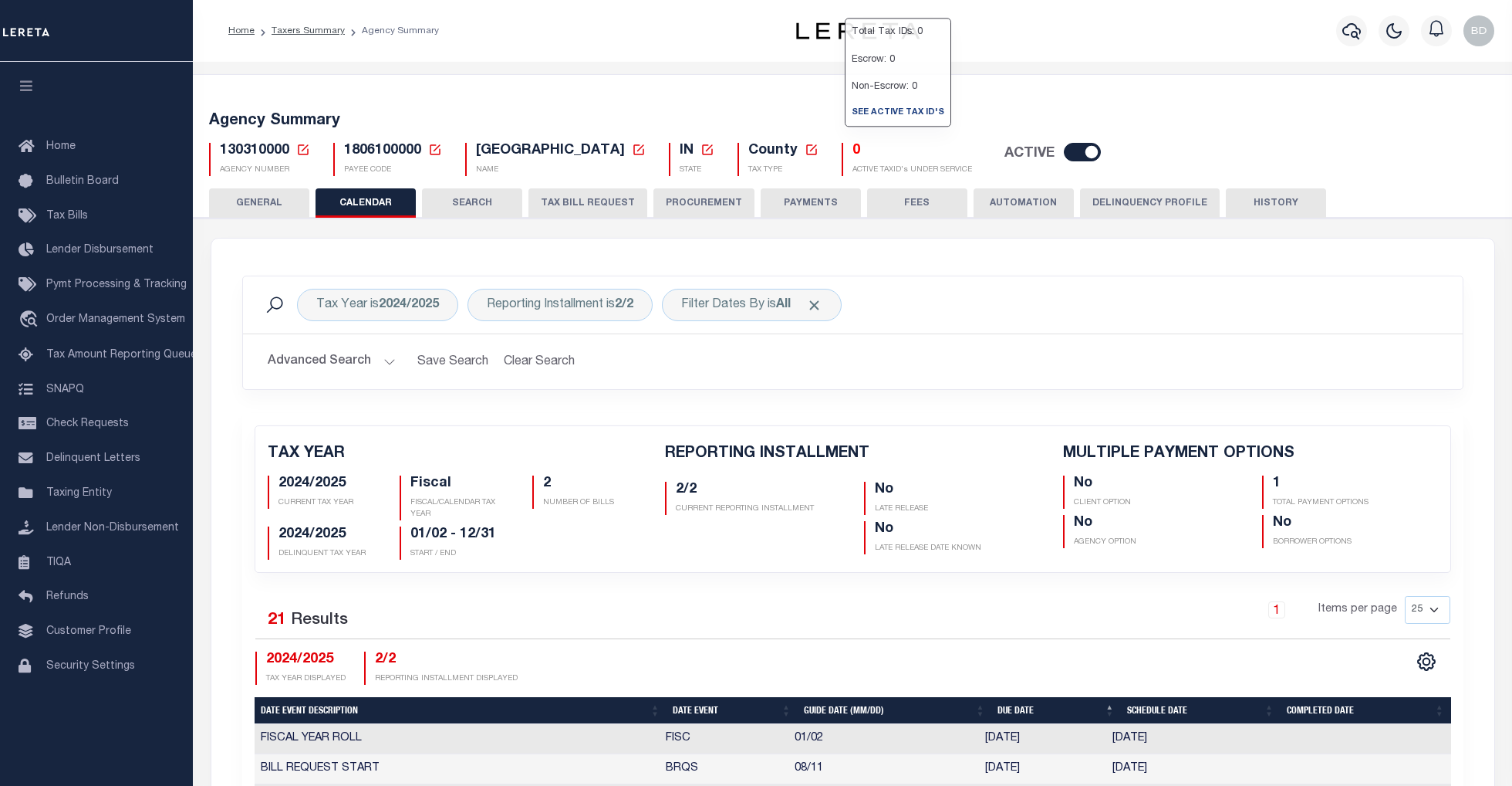
click at [852, 150] on h5 "0" at bounding box center [912, 151] width 120 height 17
click at [852, 149] on h5 "0" at bounding box center [912, 151] width 120 height 17
click at [299, 149] on icon at bounding box center [303, 149] width 14 height 14
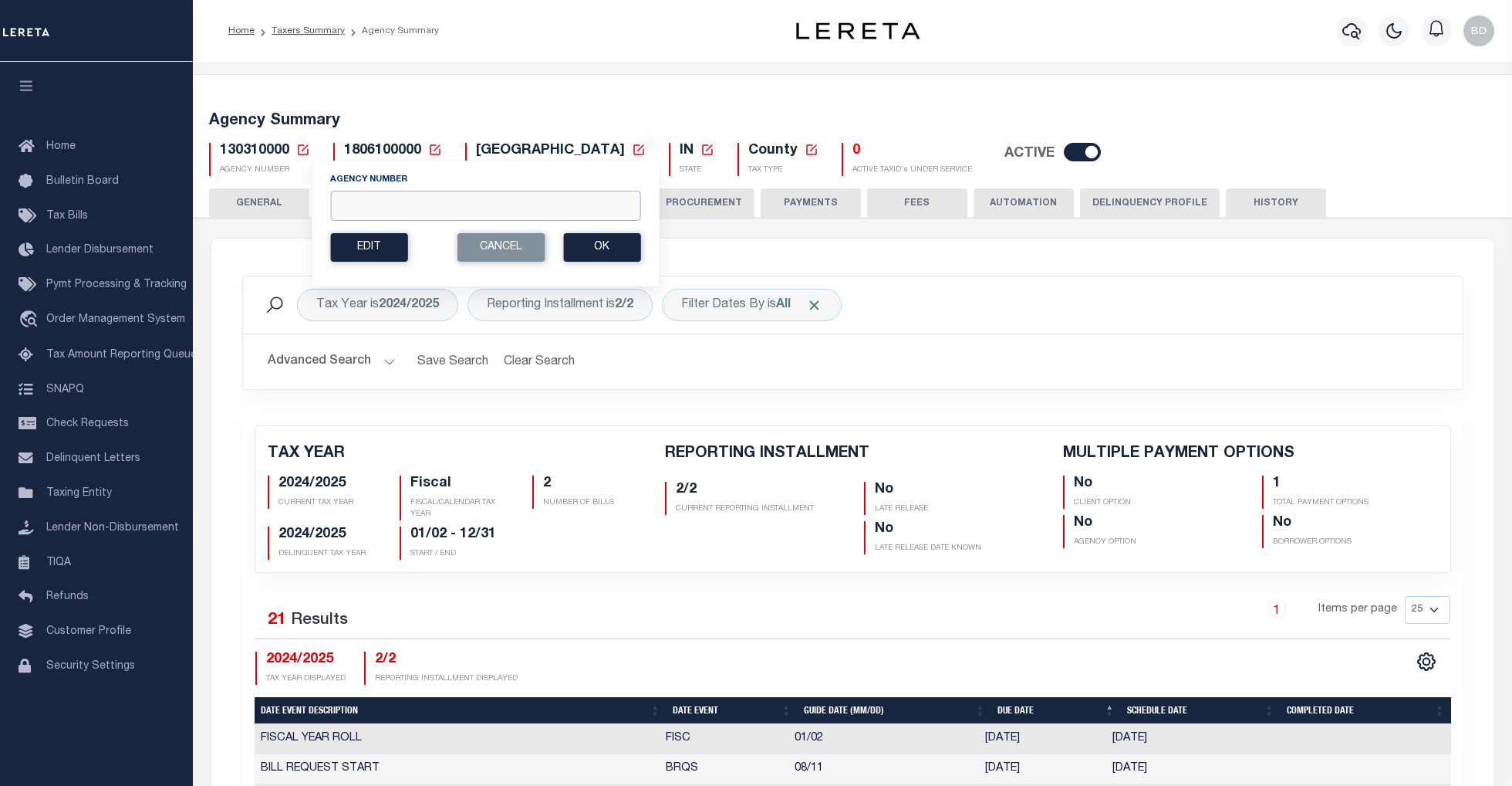
click at [371, 219] on input "Agency Number" at bounding box center [485, 205] width 310 height 30
type input "310010101"
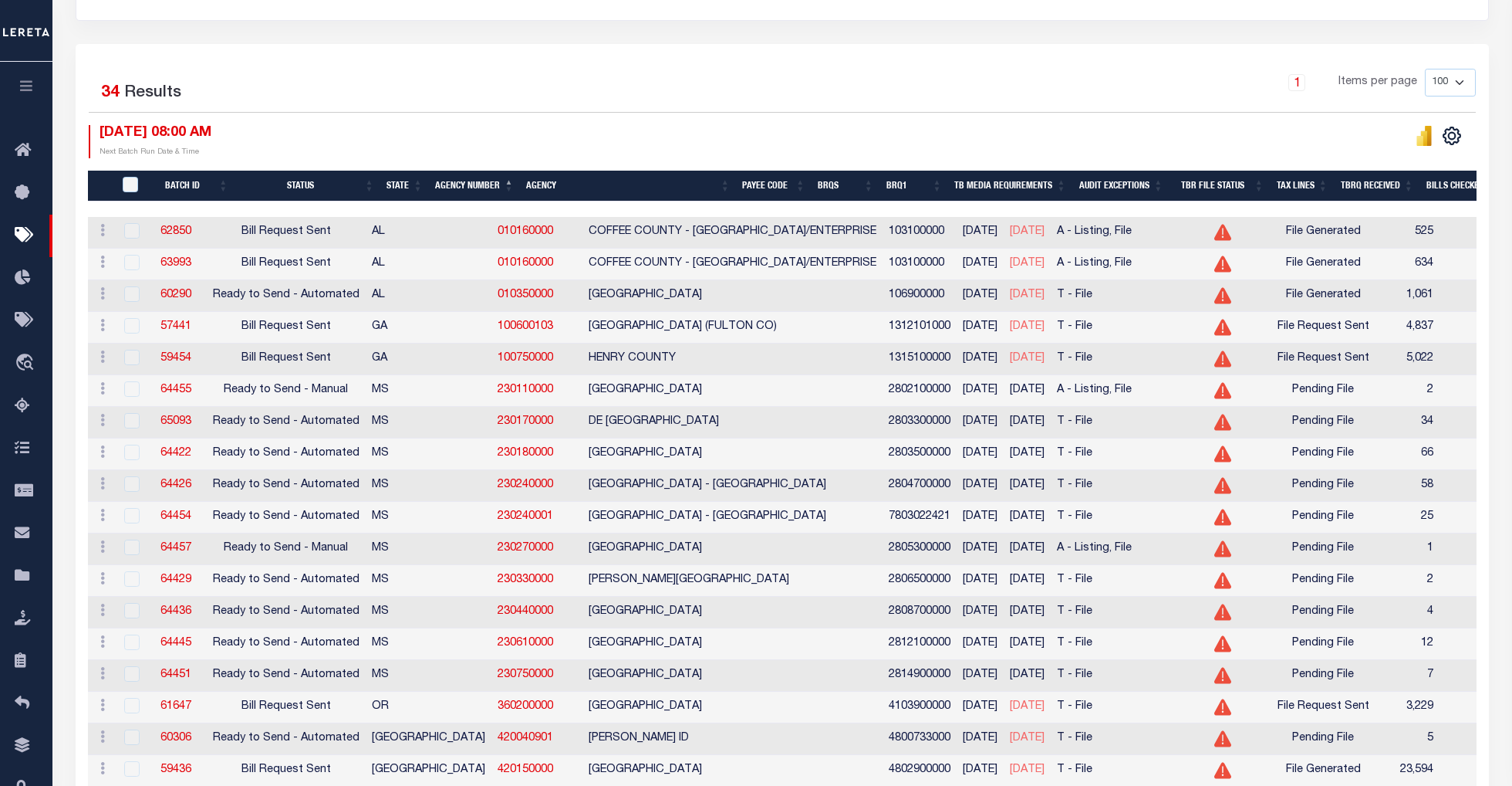
scroll to position [309, 0]
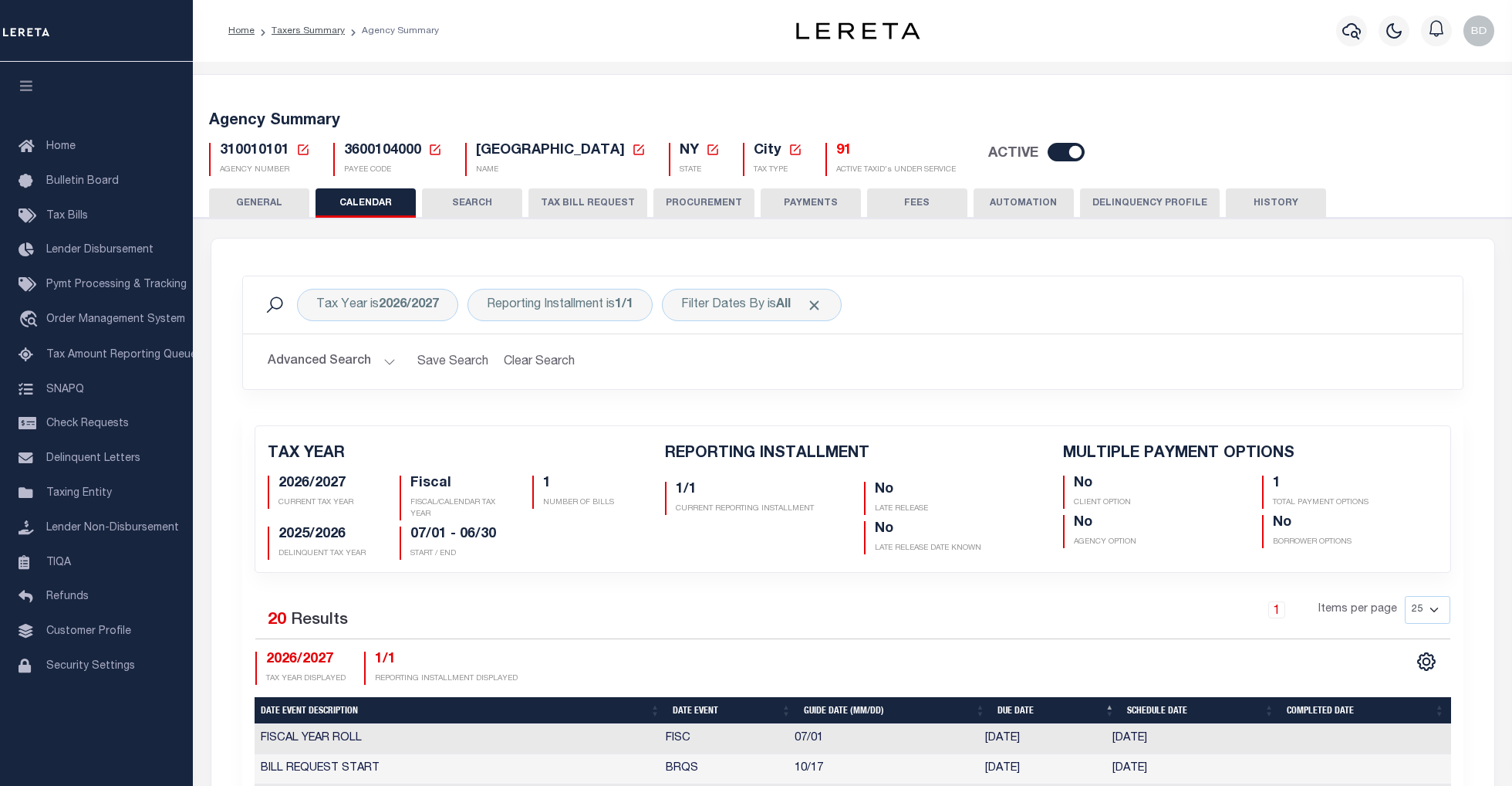
checkbox input "false"
type input "1"
